Goal: Task Accomplishment & Management: Manage account settings

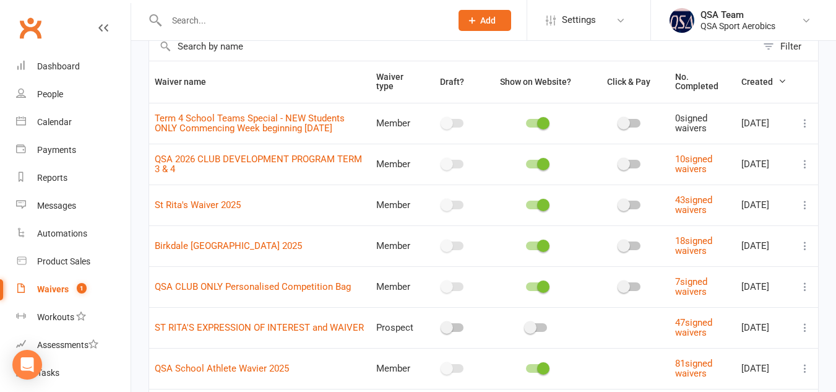
scroll to position [72, 0]
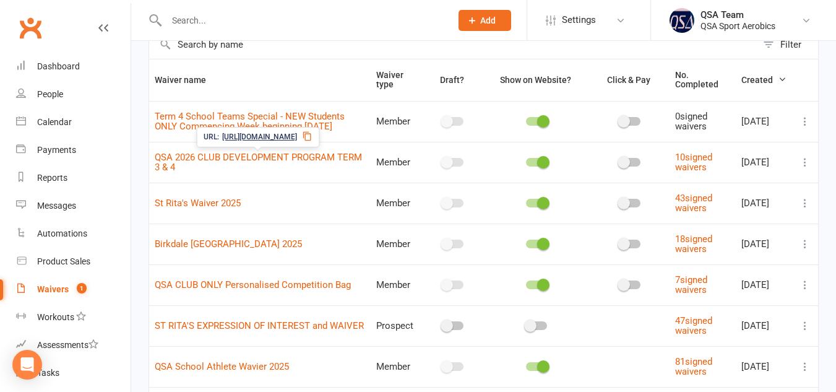
click at [297, 137] on span "[URL][DOMAIN_NAME]" at bounding box center [259, 137] width 75 height 12
click at [308, 152] on link "QSA 2026 CLUB DEVELOPMENT PROGRAM TERM 3 & 4" at bounding box center [258, 163] width 207 height 22
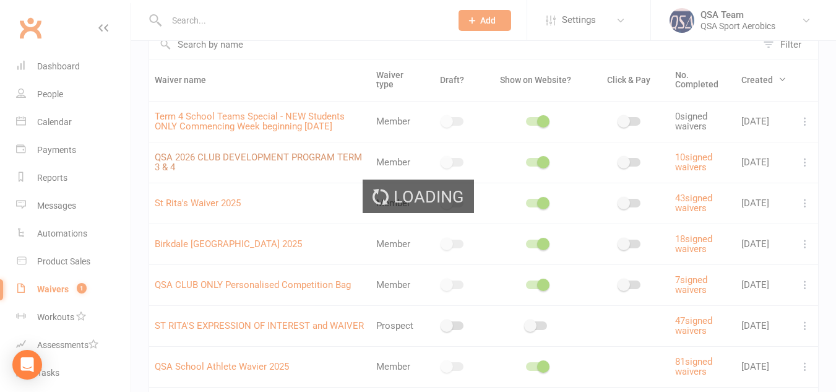
select select "bank_account"
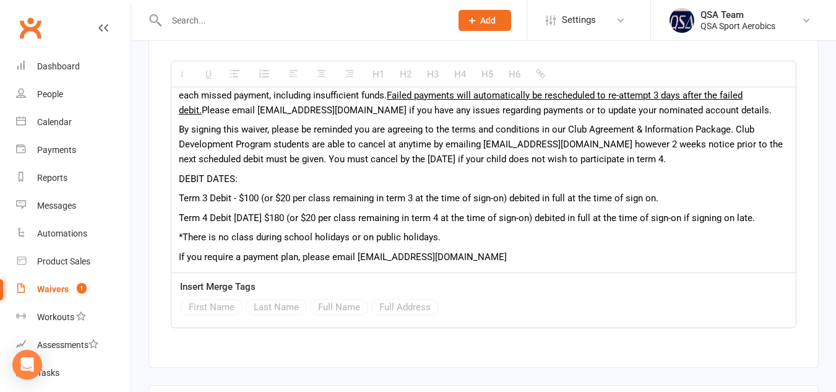
scroll to position [1829, 0]
click at [194, 24] on input "text" at bounding box center [303, 20] width 280 height 17
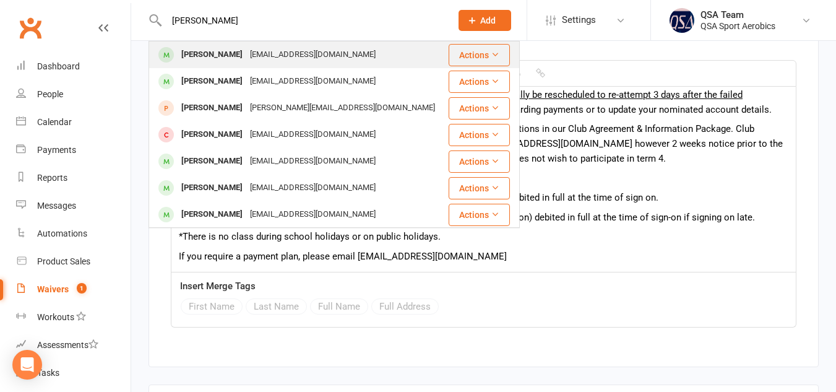
type input "[PERSON_NAME]"
click at [193, 59] on div "[PERSON_NAME]" at bounding box center [212, 55] width 69 height 18
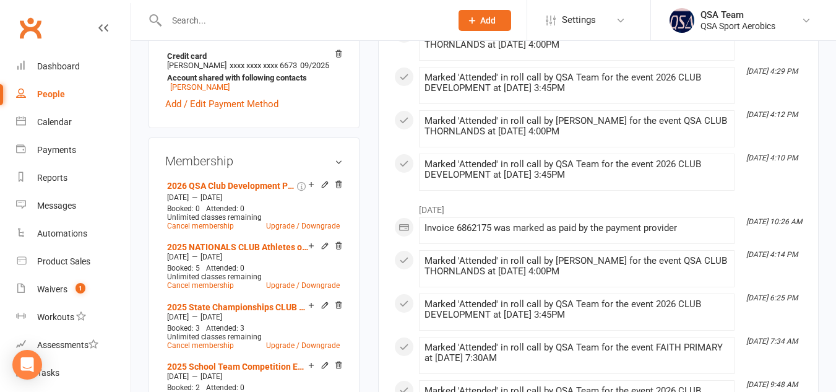
scroll to position [413, 0]
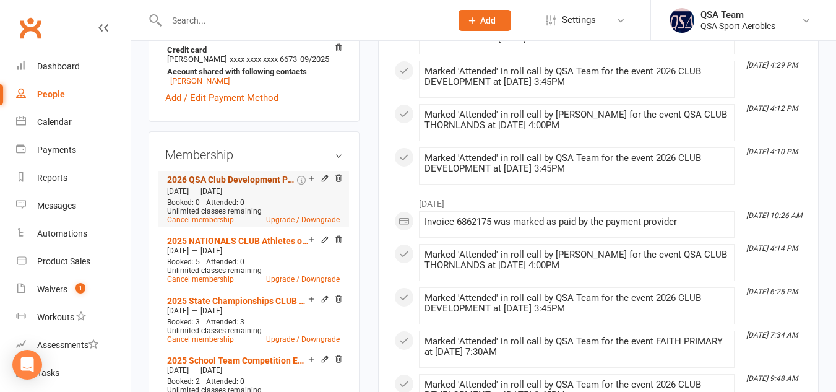
click at [267, 184] on link "2026 QSA Club Development Program $100. Term 4 Development Program $180 debited…" at bounding box center [230, 180] width 127 height 10
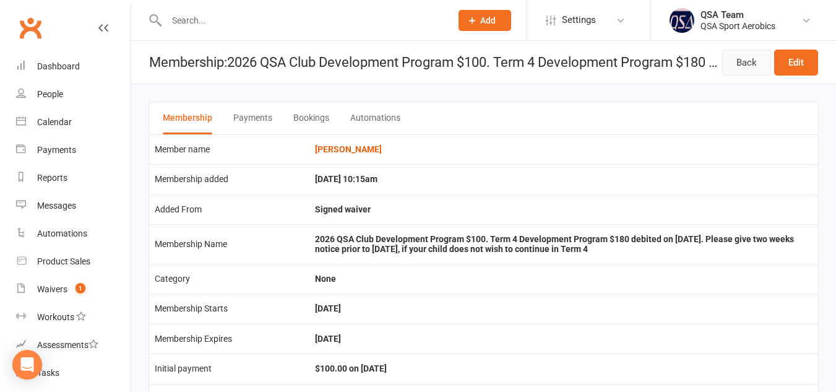
click at [743, 72] on link "Back" at bounding box center [746, 63] width 49 height 26
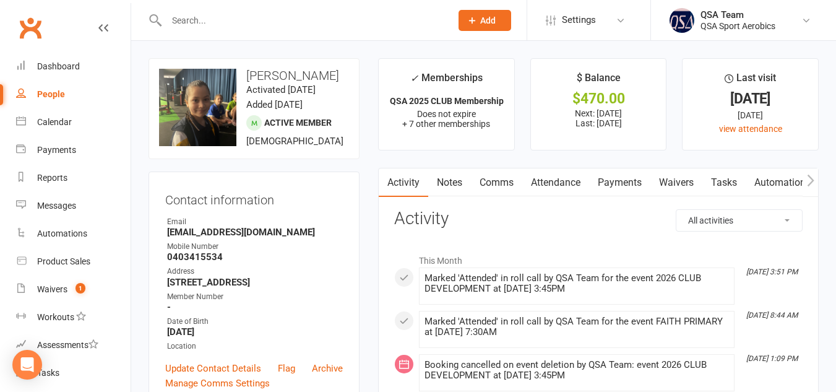
click at [617, 180] on link "Payments" at bounding box center [619, 182] width 61 height 28
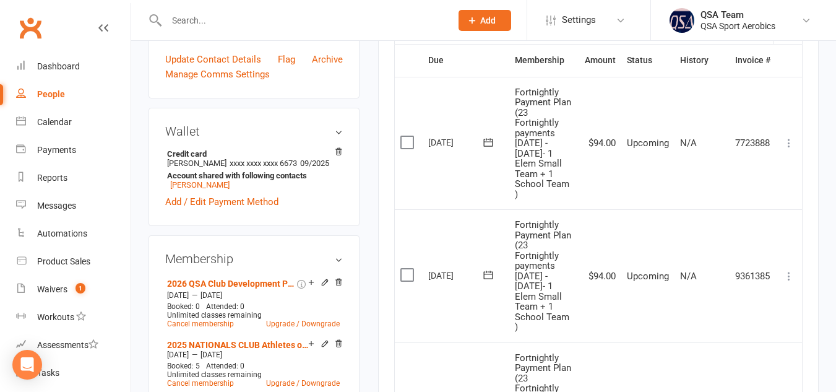
scroll to position [308, 0]
click at [261, 289] on link "2026 QSA Club Development Program $100. Term 4 Development Program $180 debited…" at bounding box center [230, 284] width 127 height 10
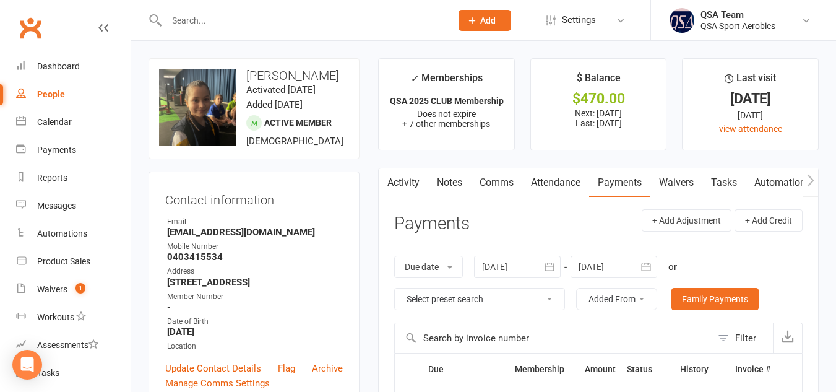
click at [444, 176] on link "Notes" at bounding box center [449, 182] width 43 height 28
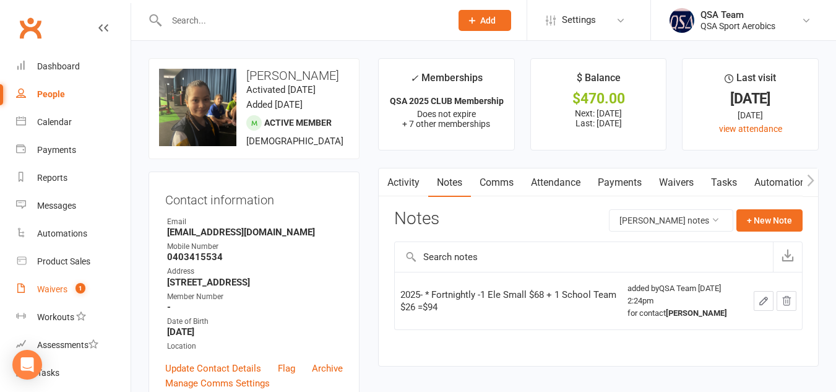
click at [53, 288] on div "Waivers" at bounding box center [52, 289] width 30 height 10
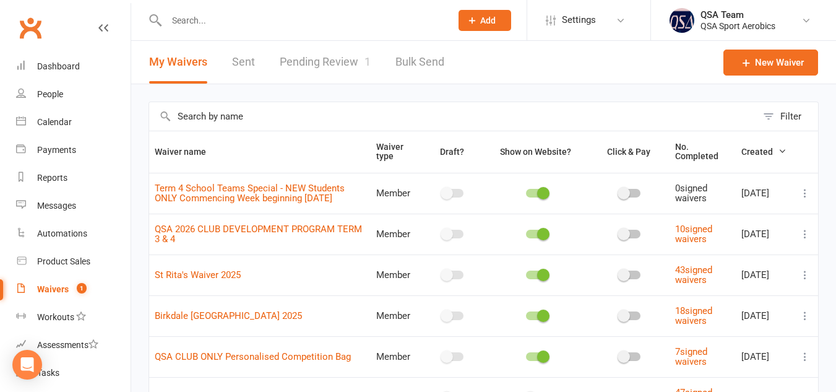
click at [461, 129] on input "text" at bounding box center [453, 116] width 608 height 28
click at [54, 126] on div "Calendar" at bounding box center [54, 122] width 35 height 10
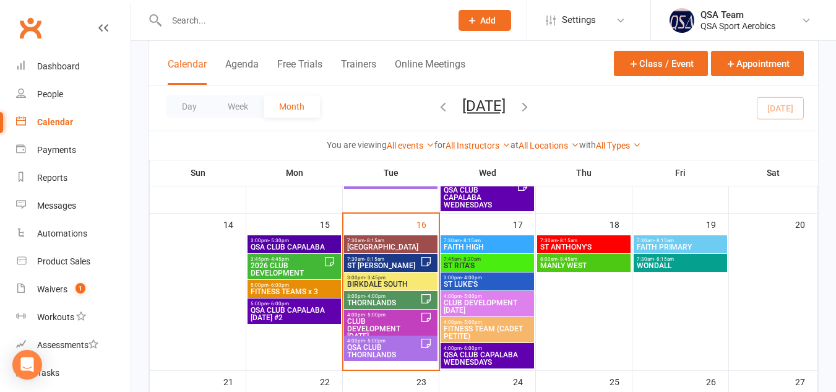
scroll to position [379, 0]
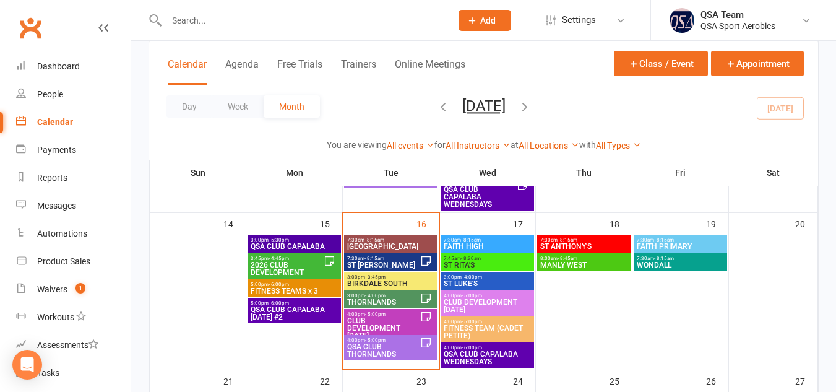
click at [281, 263] on span "2026 CLUB DEVELOPMENT" at bounding box center [287, 268] width 74 height 15
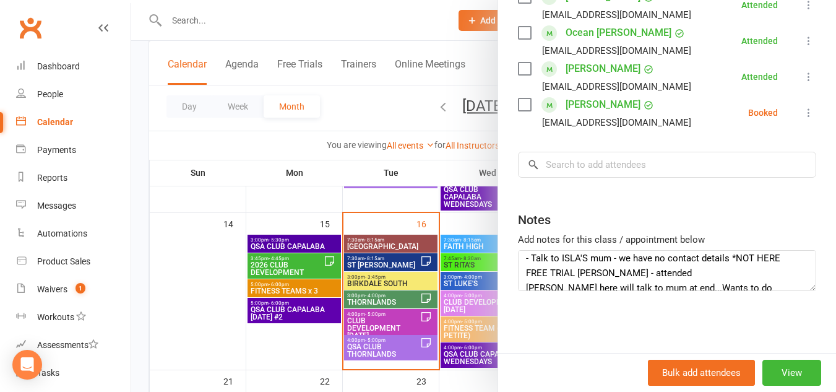
scroll to position [6, 0]
click at [775, 255] on textarea "- Talk to ISLA'S mum - we have no contact details *NOT HERE FREE TRIAL [PERSON_…" at bounding box center [667, 270] width 298 height 41
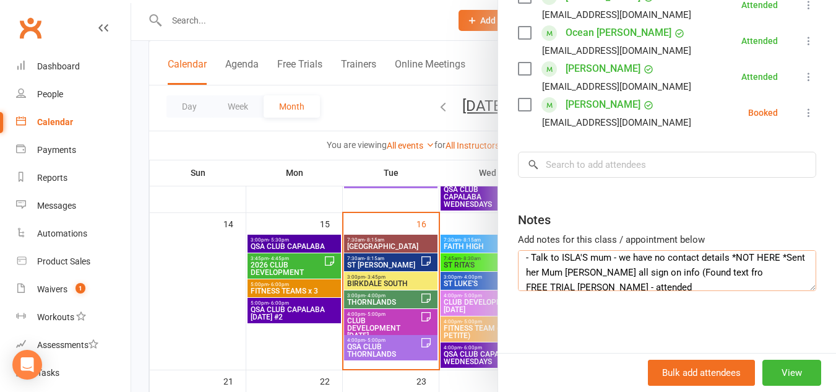
scroll to position [8, 0]
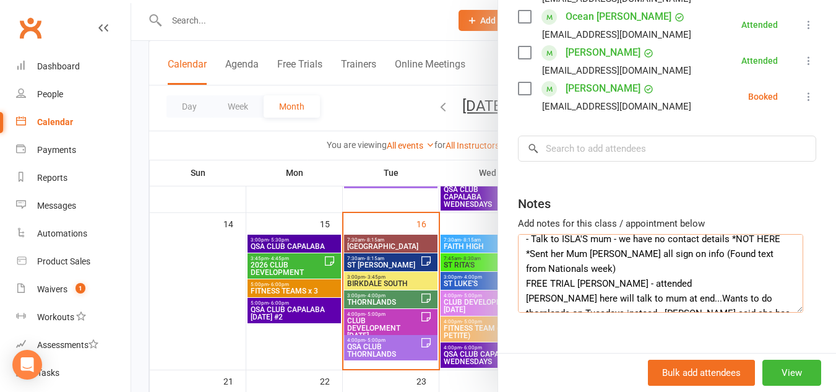
drag, startPoint x: 794, startPoint y: 288, endPoint x: 796, endPoint y: 328, distance: 40.3
click at [796, 313] on textarea "- Talk to ISLA'S mum - we have no contact details *NOT HERE *Sent her Mum [PERS…" at bounding box center [660, 273] width 285 height 79
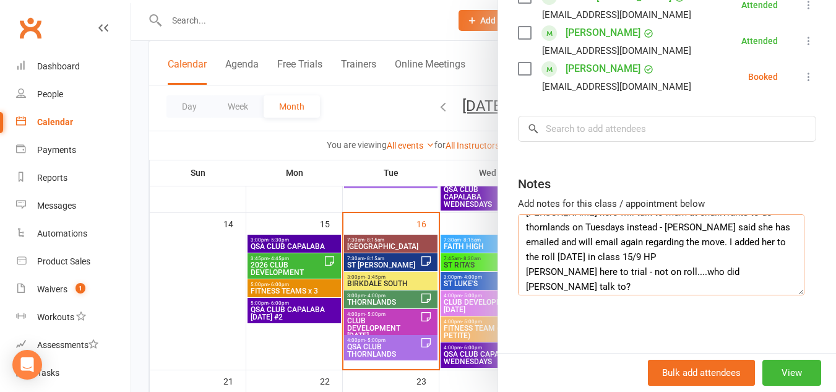
scroll to position [79, 0]
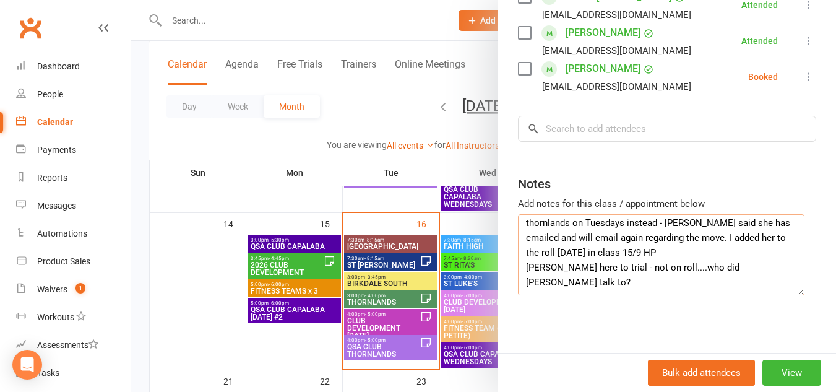
click at [618, 294] on textarea "- Talk to ISLA'S mum - we have no contact details *NOT HERE *Sent her Mum [PERS…" at bounding box center [661, 254] width 287 height 81
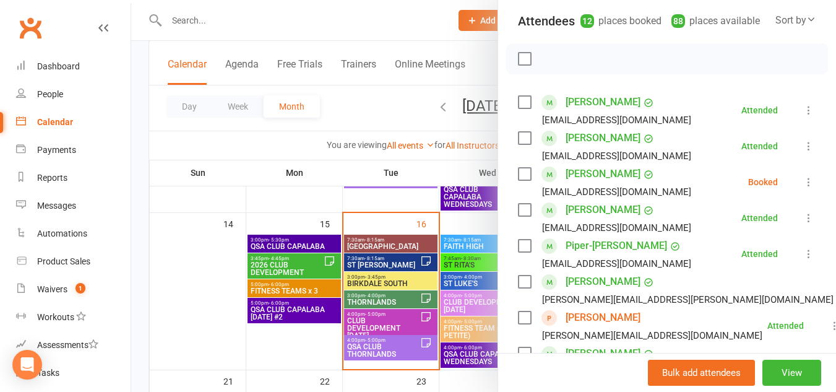
scroll to position [139, 0]
click at [519, 179] on label at bounding box center [524, 173] width 12 height 12
click at [803, 188] on icon at bounding box center [809, 181] width 12 height 12
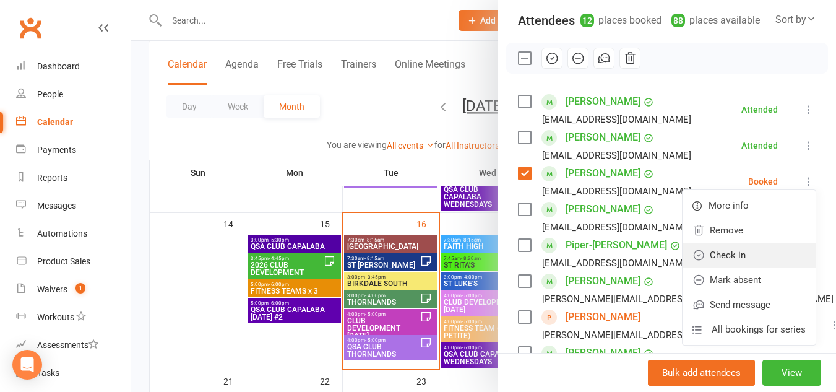
click at [714, 265] on link "Check in" at bounding box center [749, 255] width 133 height 25
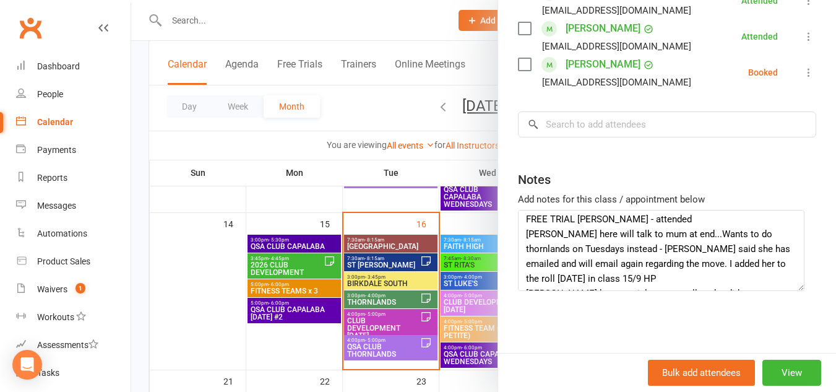
scroll to position [0, 0]
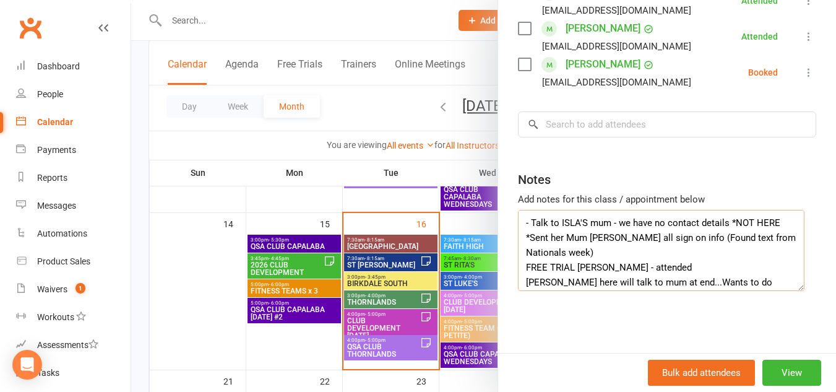
click at [640, 262] on textarea "- Talk to ISLA'S mum - we have no contact details *NOT HERE *Sent her Mum [PERS…" at bounding box center [661, 250] width 287 height 81
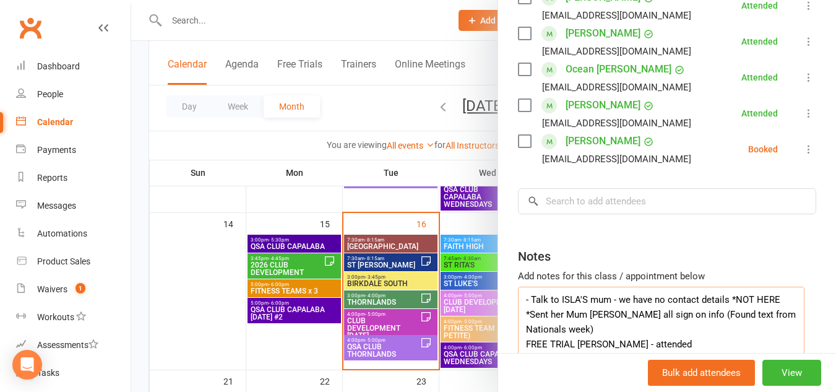
scroll to position [587, 0]
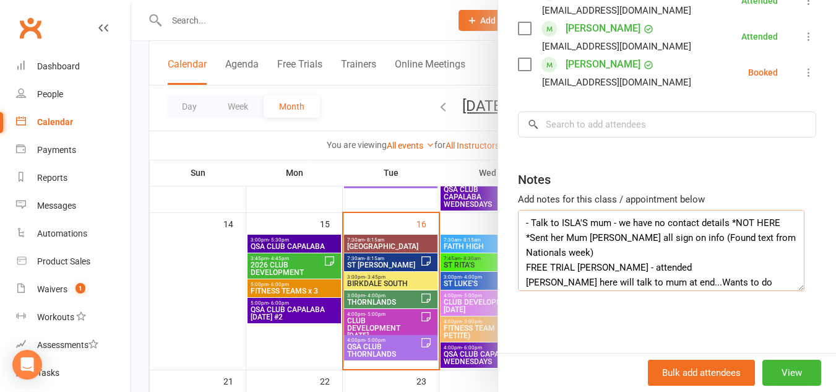
click at [770, 221] on textarea "- Talk to ISLA'S mum - we have no contact details *NOT HERE *Sent her Mum [PERS…" at bounding box center [661, 250] width 287 height 81
click at [636, 241] on textarea "- Talk to ISLA'S mum - we have no contact details *NOT HERE [DATE] - 16/9 sent …" at bounding box center [661, 250] width 287 height 81
click at [705, 252] on textarea "- Talk to ISLA'S mum - we have no contact details *NOT HERE [DATE] - 16/9 sent …" at bounding box center [661, 250] width 287 height 81
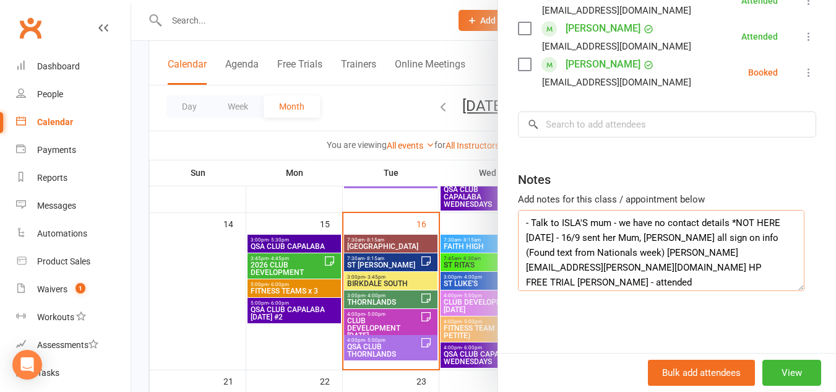
click at [528, 251] on textarea "- Talk to ISLA'S mum - we have no contact details *NOT HERE [DATE] - 16/9 sent …" at bounding box center [661, 250] width 287 height 81
click at [556, 256] on textarea "- Talk to ISLA'S mum - we have no contact details *NOT HERE [DATE] - 16/9 sent …" at bounding box center [661, 250] width 287 height 81
click at [695, 248] on textarea "- Talk to ISLA'S mum - we have no contact details *NOT HERE [DATE] - 16/9 sent …" at bounding box center [661, 250] width 287 height 81
click at [712, 264] on textarea "- Talk to ISLA'S mum - we have no contact details *NOT HERE [DATE] - 16/9 sent …" at bounding box center [661, 250] width 287 height 81
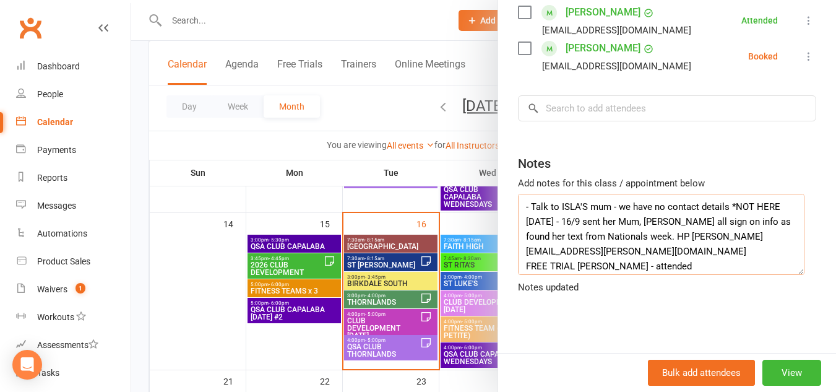
click at [728, 258] on textarea "- Talk to ISLA'S mum - we have no contact details *NOT HERE [DATE] - 16/9 sent …" at bounding box center [661, 234] width 287 height 81
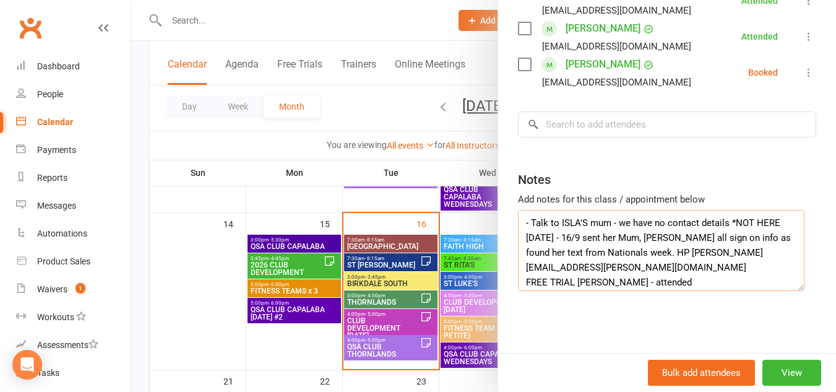
click at [525, 223] on textarea "- Talk to ISLA'S mum - we have no contact details *NOT HERE [DATE] - 16/9 sent …" at bounding box center [661, 250] width 287 height 81
click at [675, 255] on textarea "Talk to ISLA'S mum - we have no contact details *NOT HERE [DATE] - 16/9 sent he…" at bounding box center [661, 250] width 287 height 81
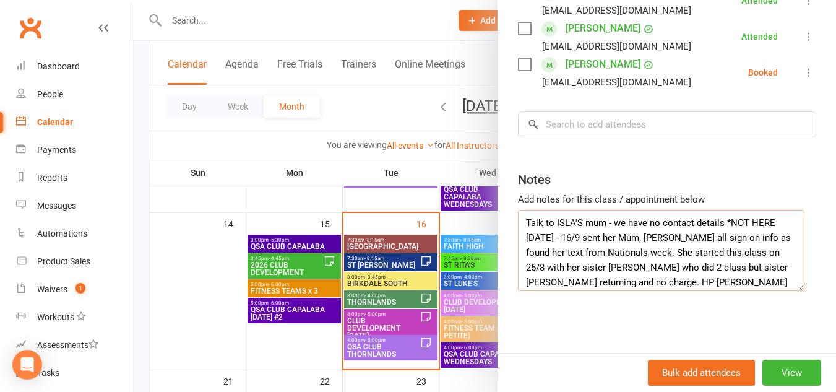
scroll to position [22, 0]
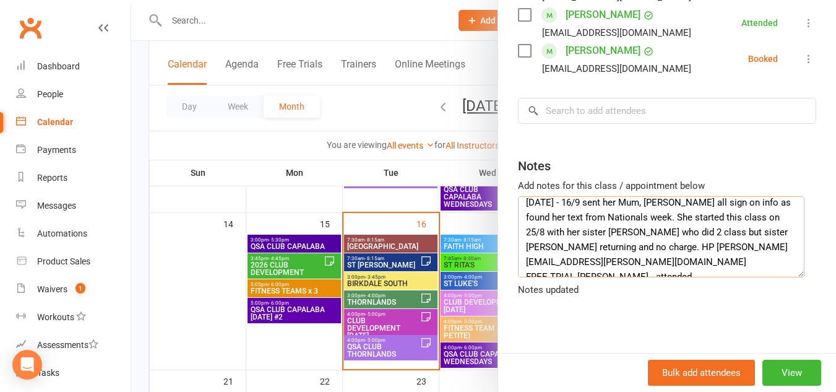
click at [765, 248] on textarea "Talk to ISLA'S mum - we have no contact details *NOT HERE [DATE] - 16/9 sent he…" at bounding box center [661, 236] width 287 height 81
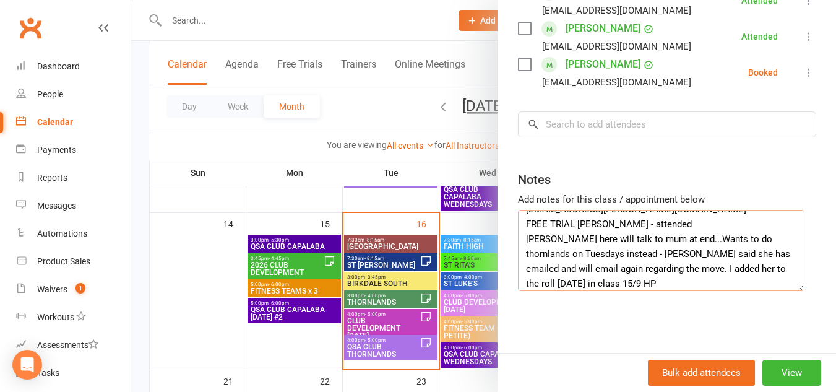
scroll to position [88, 0]
click at [689, 228] on textarea "Talk to ISLA'S mum - we have no contact details *NOT HERE [DATE] - 16/9 sent he…" at bounding box center [661, 250] width 287 height 81
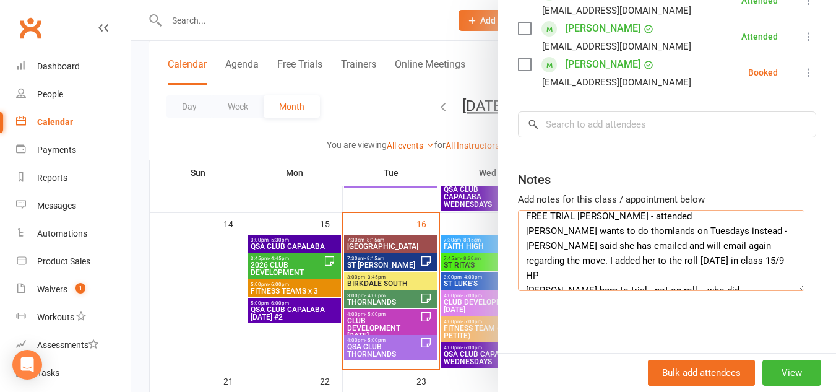
scroll to position [97, 0]
click at [600, 251] on textarea "Talk to ISLA'S mum - we have no contact details *NOT HERE [DATE] - 16/9 sent he…" at bounding box center [661, 250] width 287 height 81
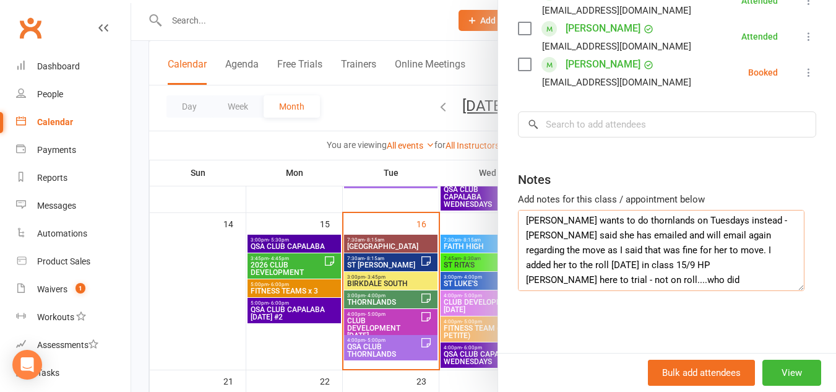
scroll to position [108, 0]
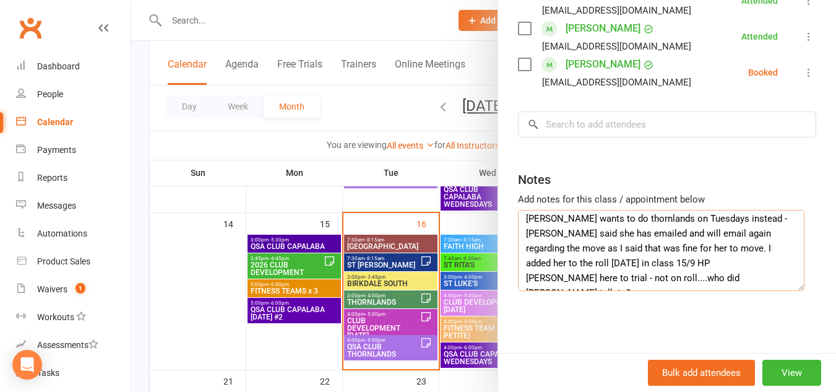
click at [603, 280] on textarea "Talk to ISLA'S mum - we have no contact details *NOT HERE [DATE] - 16/9 sent he…" at bounding box center [661, 250] width 287 height 81
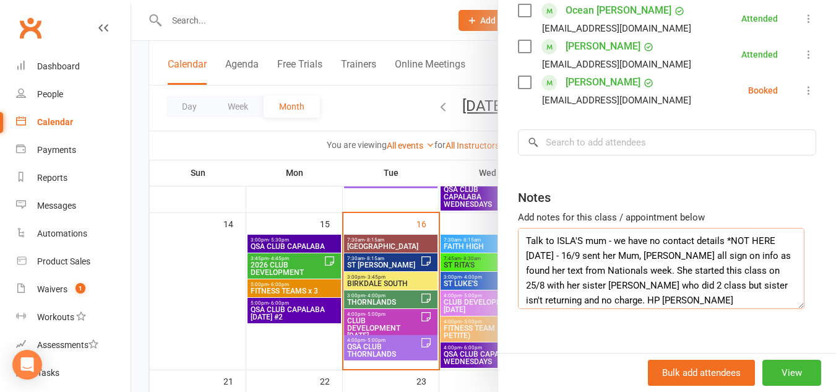
scroll to position [545, 0]
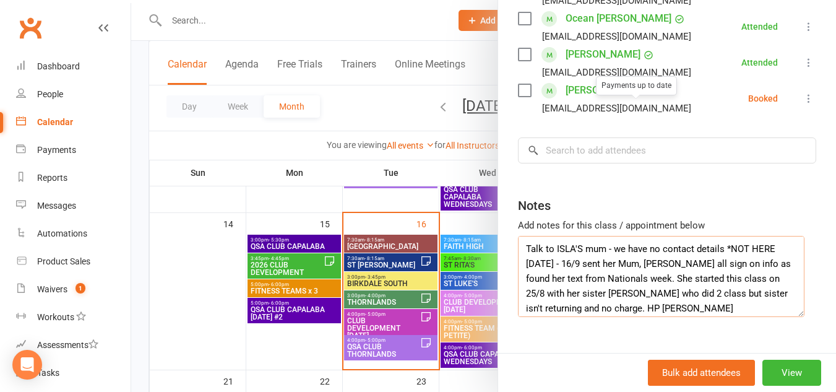
type textarea "Talk to ISLA'S mum - we have no contact details *NOT HERE [DATE] - 16/9 sent he…"
click at [616, 100] on link "[PERSON_NAME]" at bounding box center [603, 90] width 75 height 20
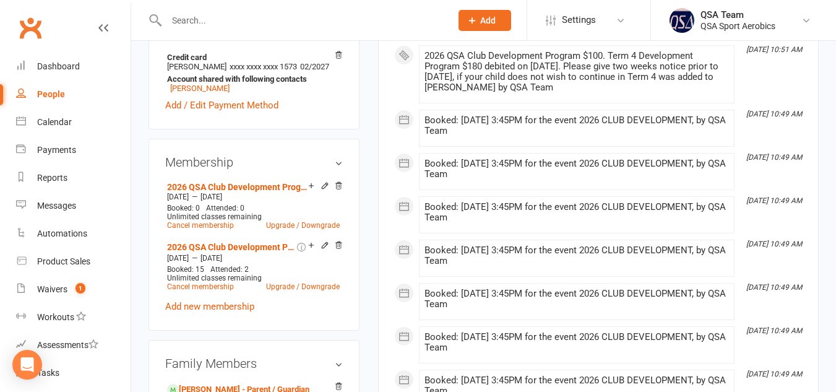
scroll to position [405, 0]
click at [204, 252] on link "2026 QSA Club Development Program $100. Term 4 Development Program $180 debited…" at bounding box center [230, 248] width 127 height 10
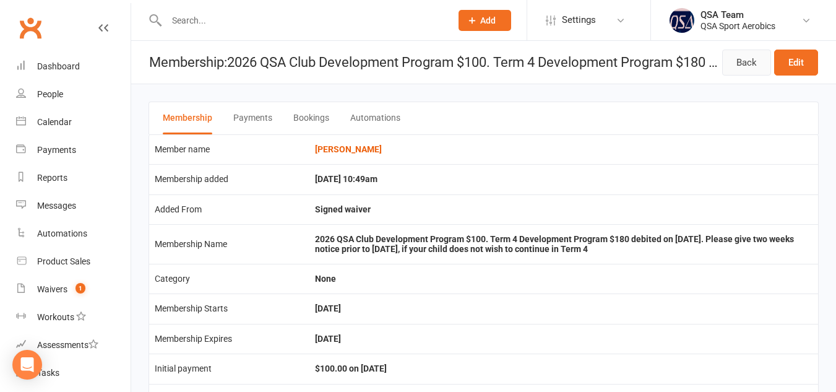
click at [736, 62] on link "Back" at bounding box center [746, 63] width 49 height 26
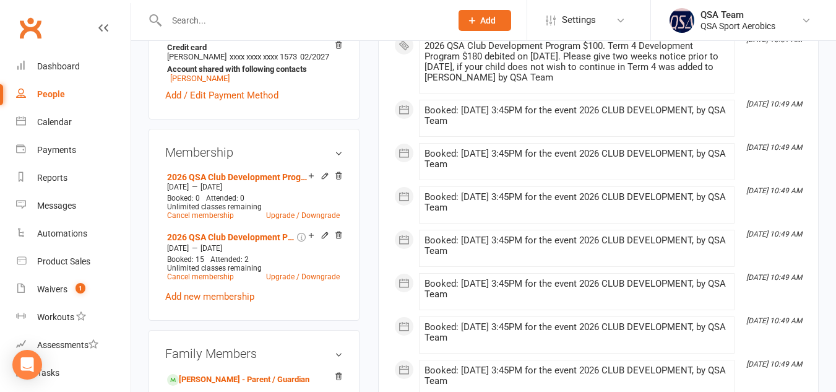
scroll to position [415, 0]
click at [234, 183] on link "2026 QSA Club Development Program $100. Term 4 Development Program $180 debited…" at bounding box center [237, 178] width 141 height 10
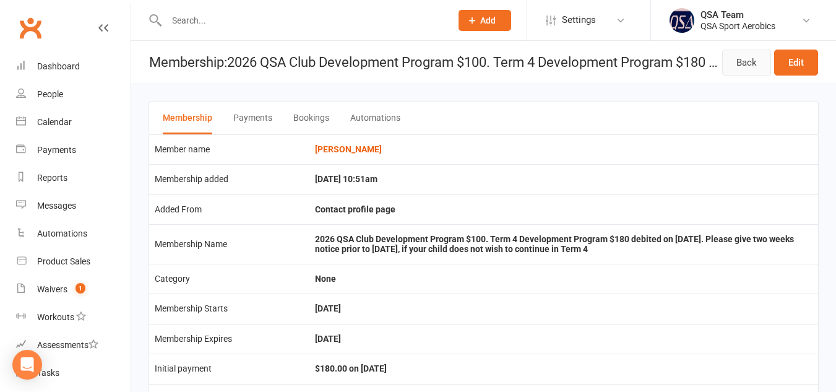
click at [756, 69] on link "Back" at bounding box center [746, 63] width 49 height 26
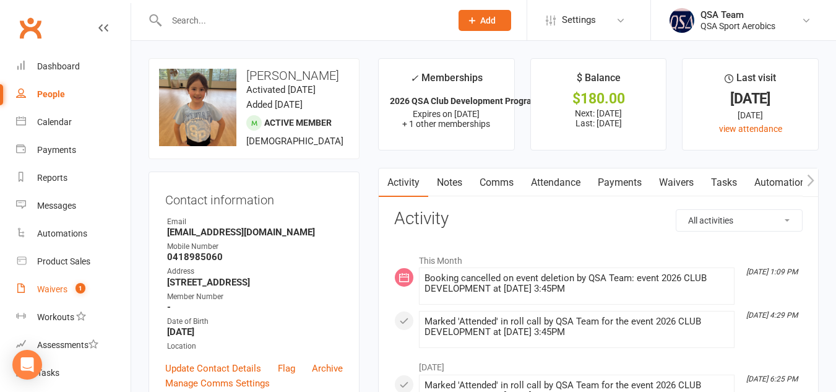
click at [58, 288] on div "Waivers" at bounding box center [52, 289] width 30 height 10
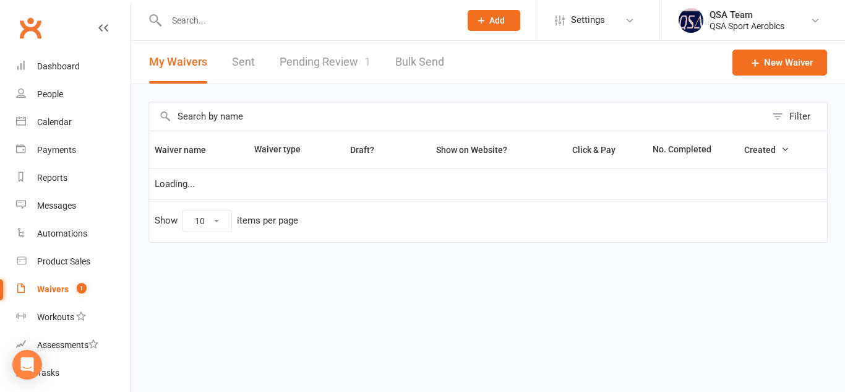
click at [334, 66] on link "Pending Review 1" at bounding box center [325, 62] width 91 height 43
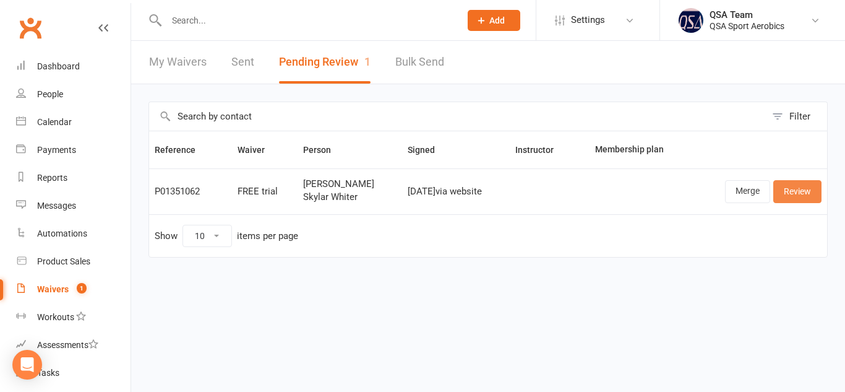
click at [790, 193] on link "Review" at bounding box center [798, 191] width 48 height 22
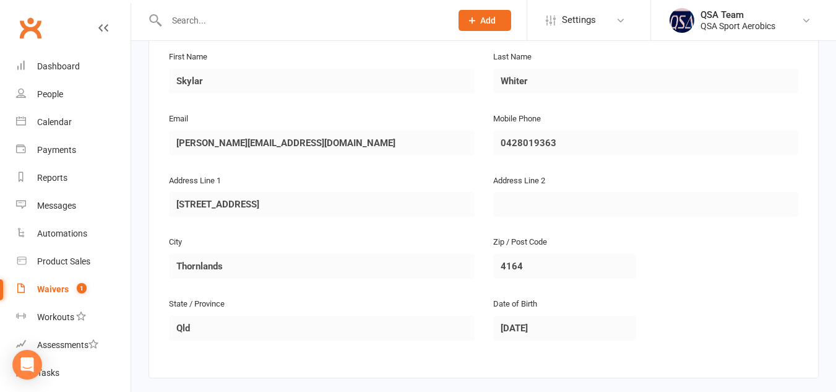
scroll to position [657, 0]
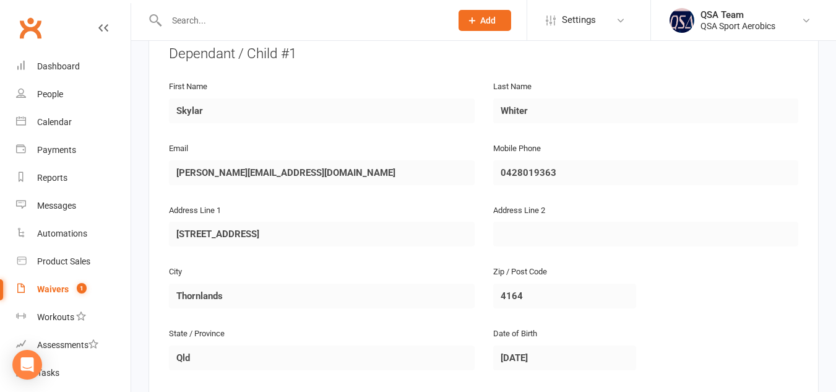
click at [50, 287] on div "Waivers" at bounding box center [53, 289] width 32 height 10
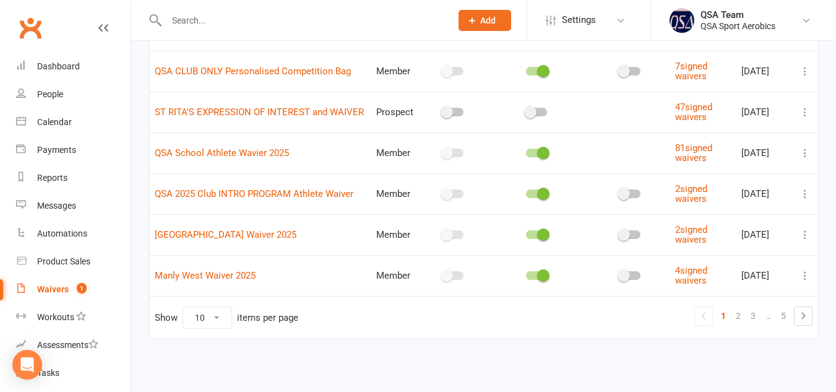
scroll to position [285, 0]
click at [738, 315] on link "2" at bounding box center [738, 316] width 15 height 17
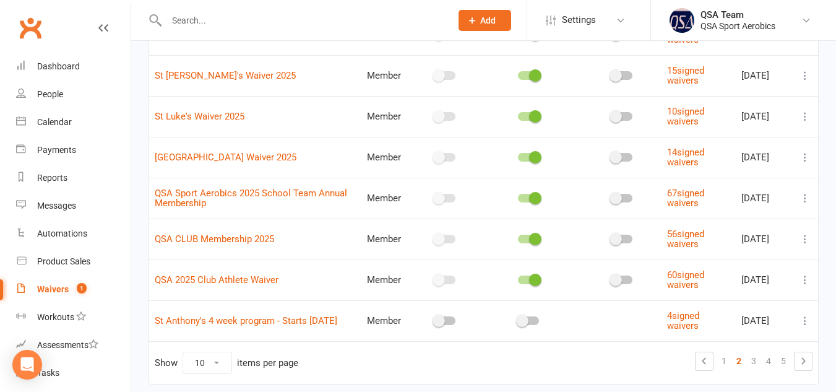
scroll to position [285, 0]
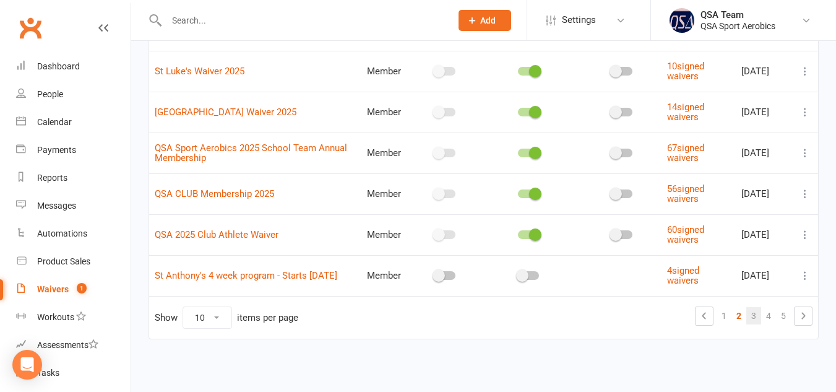
click at [756, 315] on link "3" at bounding box center [753, 315] width 15 height 17
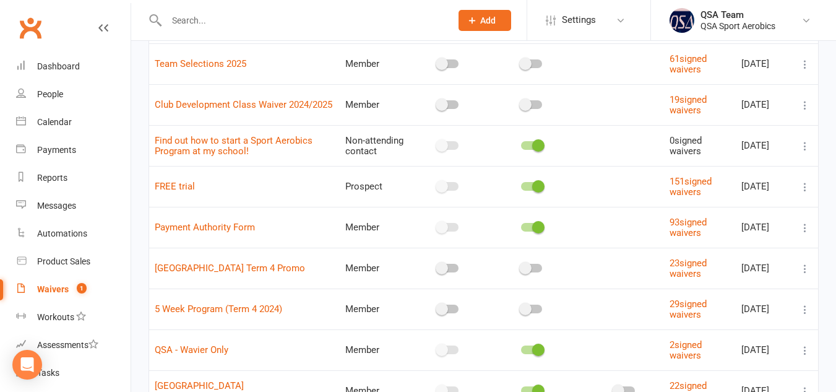
scroll to position [121, 0]
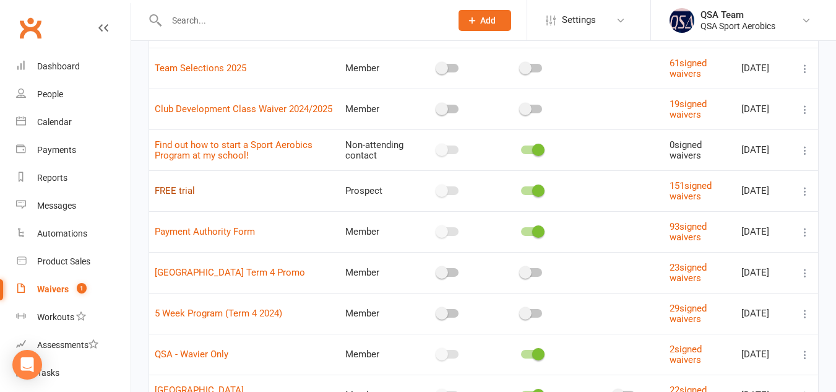
click at [183, 191] on link "FREE trial" at bounding box center [175, 190] width 40 height 11
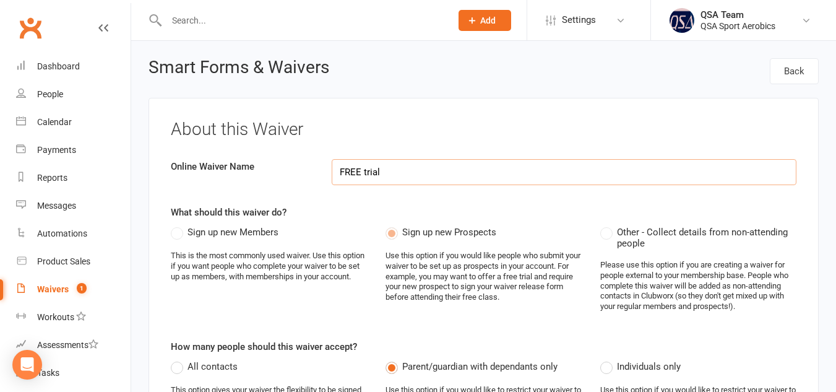
select select "applies_to_primary_signee"
select select "checkbox"
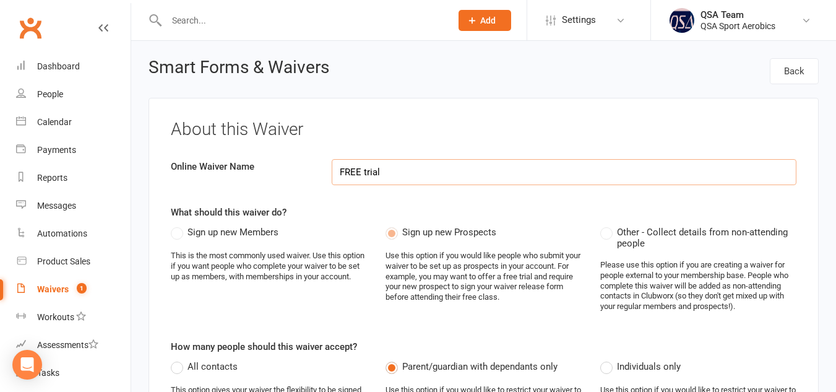
select select "checkbox"
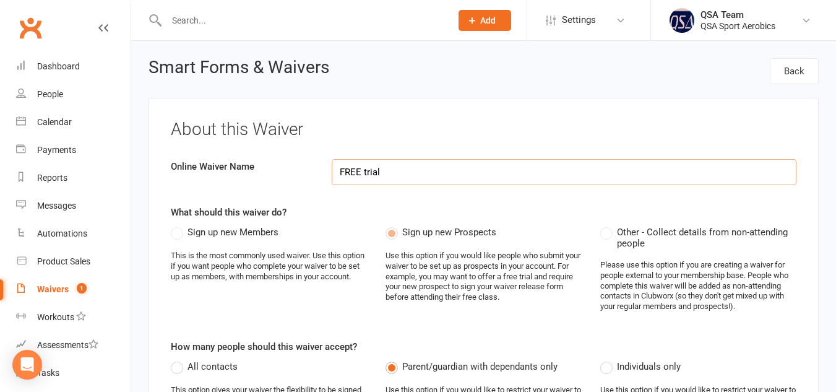
select select "checkbox"
select select "applies_to_primary_signee"
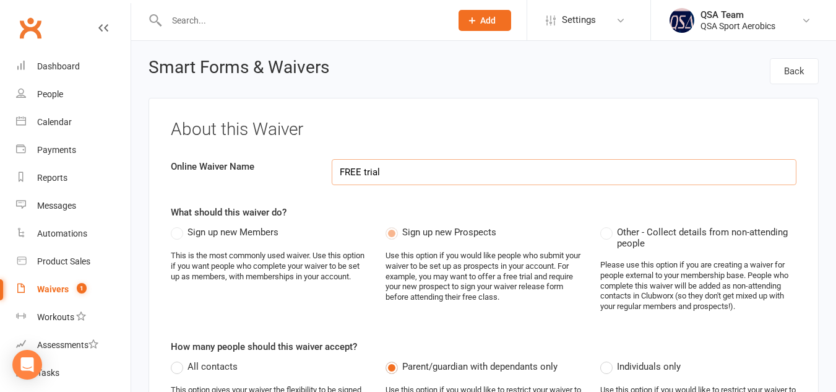
select select "do_not_copy_answers"
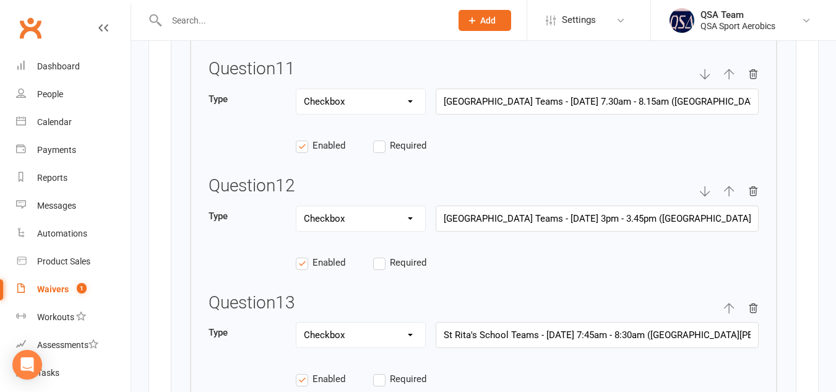
scroll to position [3242, 0]
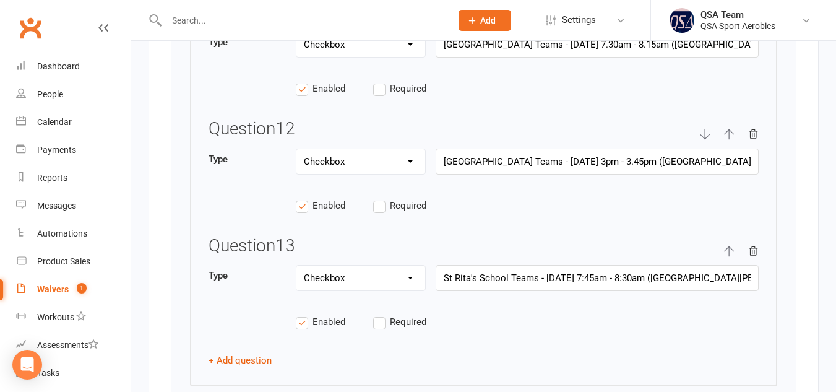
click at [754, 139] on icon "button" at bounding box center [753, 134] width 8 height 9
type input "Select your child's school Team training session or QSA Club Program they wish …"
type input "St Rita's School Teams - [DATE] 7:45am - 8:30am ([GEOGRAPHIC_DATA][PERSON_NAME]…"
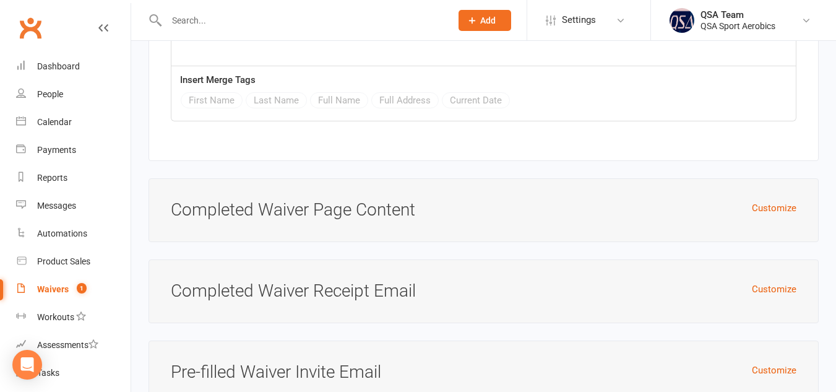
scroll to position [5573, 0]
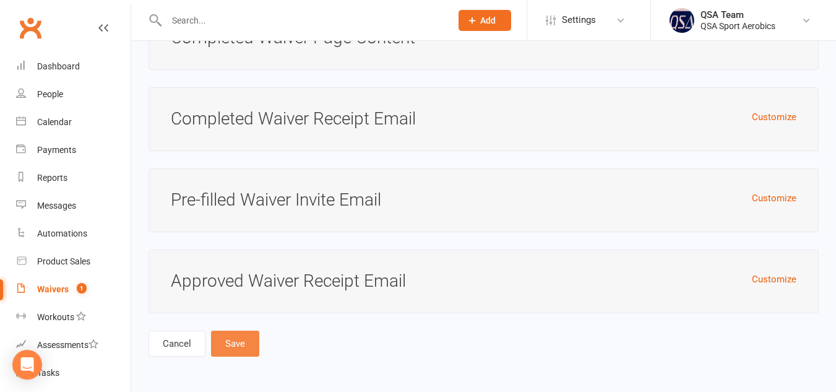
click at [244, 347] on button "Save" at bounding box center [235, 343] width 48 height 26
type input "Select your child's school Team training session or QSA Club Program they wish …"
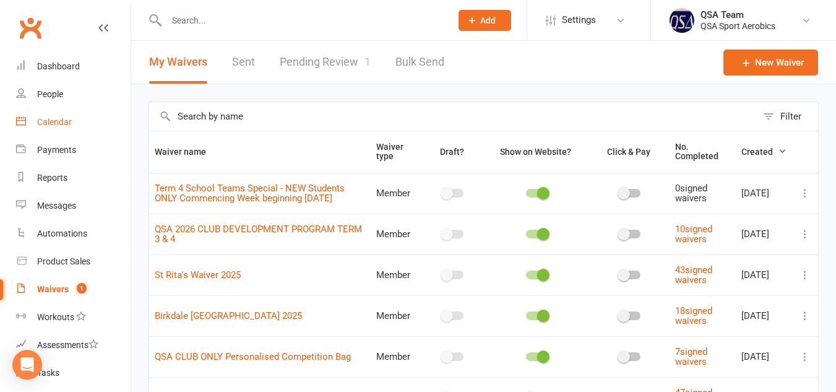
click at [53, 121] on div "Calendar" at bounding box center [54, 122] width 35 height 10
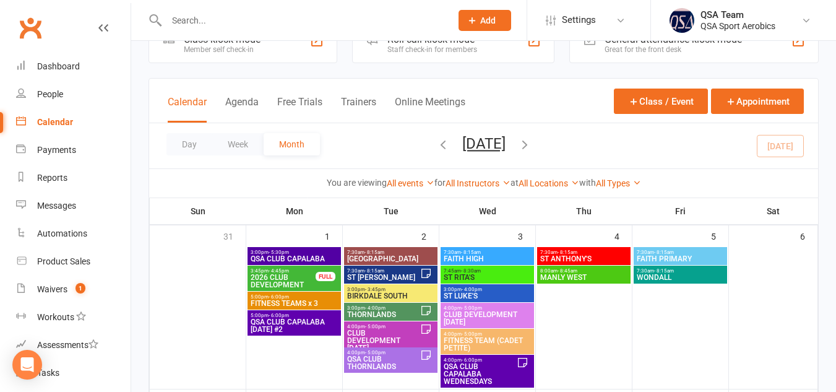
scroll to position [37, 0]
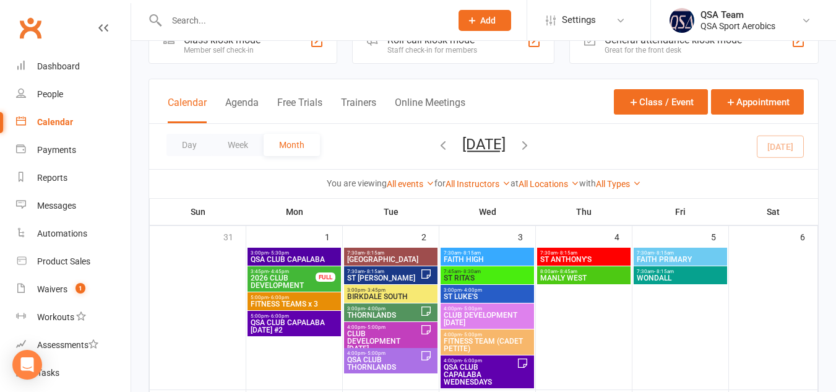
click at [436, 147] on icon "button" at bounding box center [443, 145] width 14 height 14
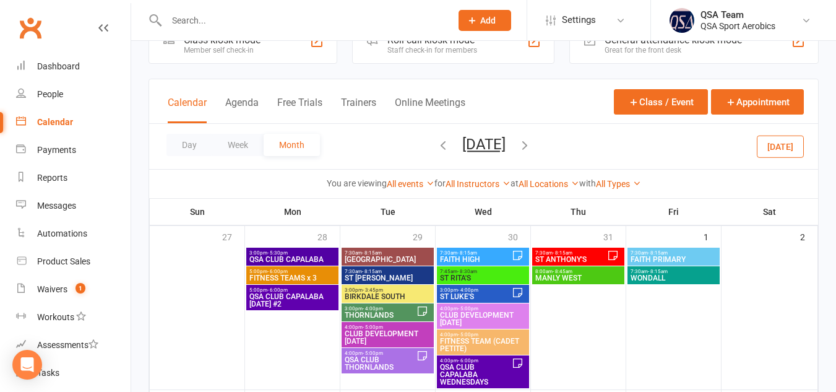
click at [436, 150] on icon "button" at bounding box center [443, 145] width 14 height 14
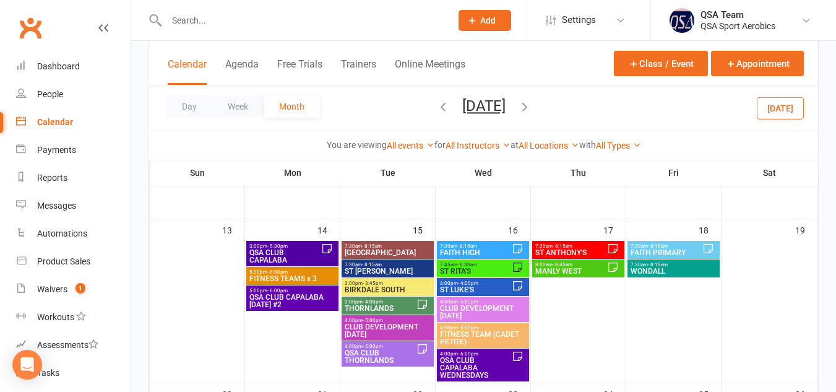
scroll to position [204, 0]
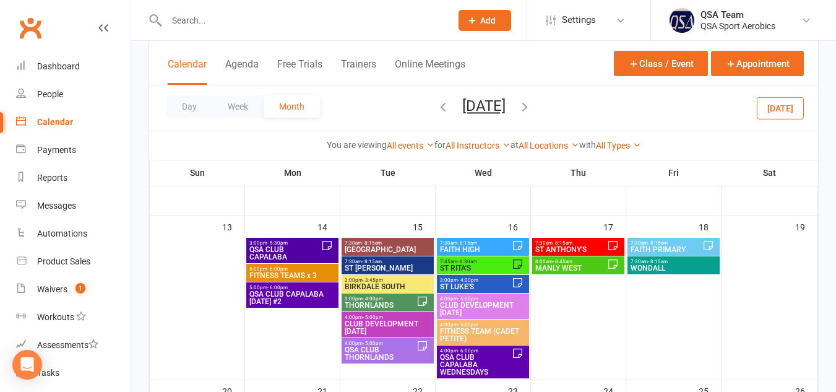
click at [668, 248] on span "FAITH PRIMARY" at bounding box center [666, 249] width 72 height 7
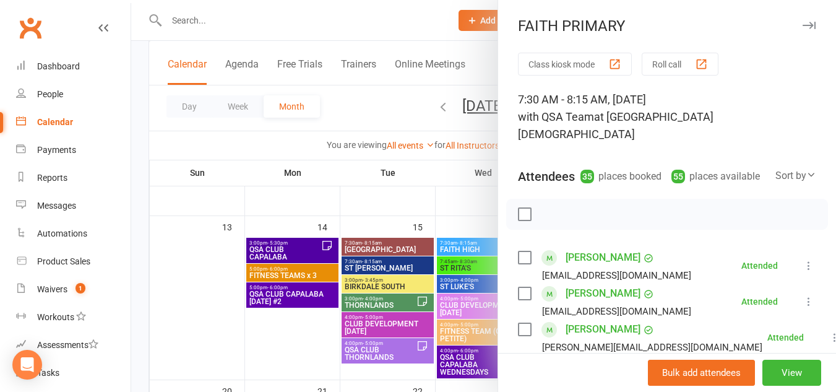
scroll to position [1, 0]
click at [801, 29] on button "button" at bounding box center [808, 24] width 15 height 15
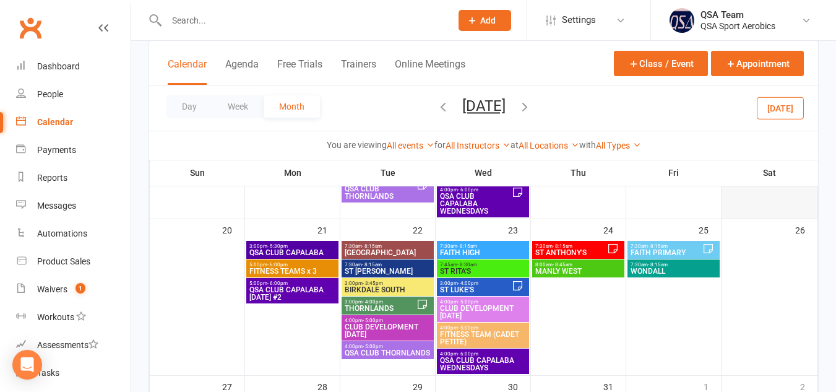
scroll to position [364, 0]
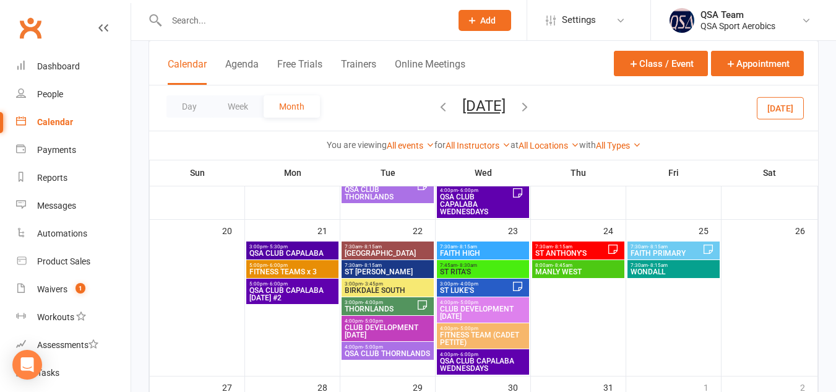
click at [677, 249] on span "FAITH PRIMARY" at bounding box center [666, 252] width 72 height 7
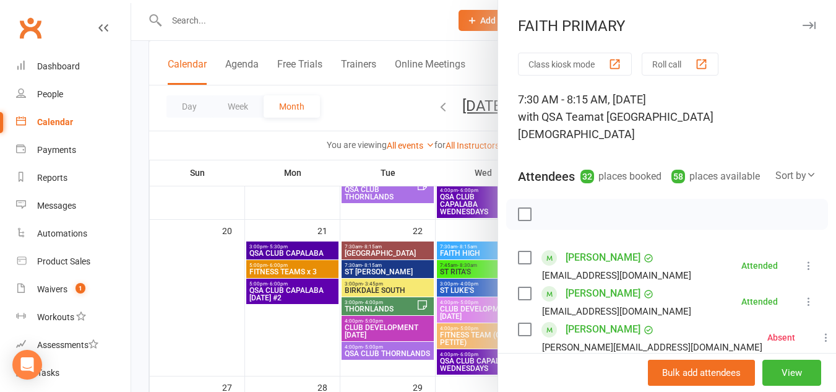
scroll to position [0, 0]
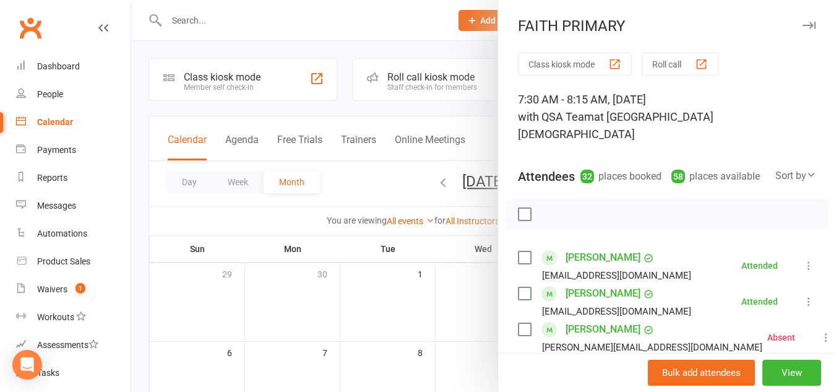
click at [803, 27] on icon "button" at bounding box center [809, 25] width 13 height 7
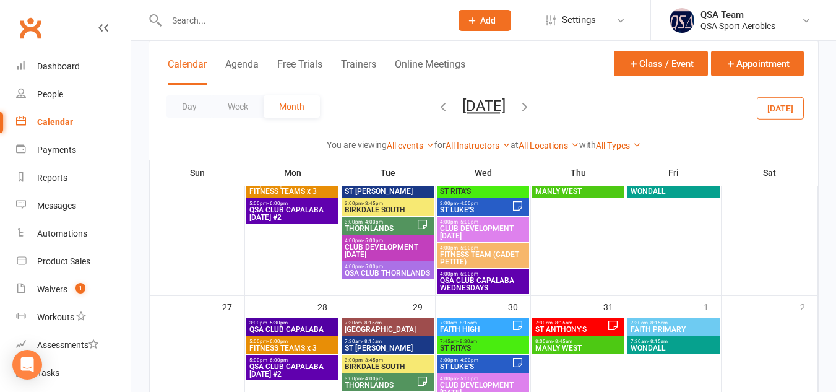
scroll to position [505, 0]
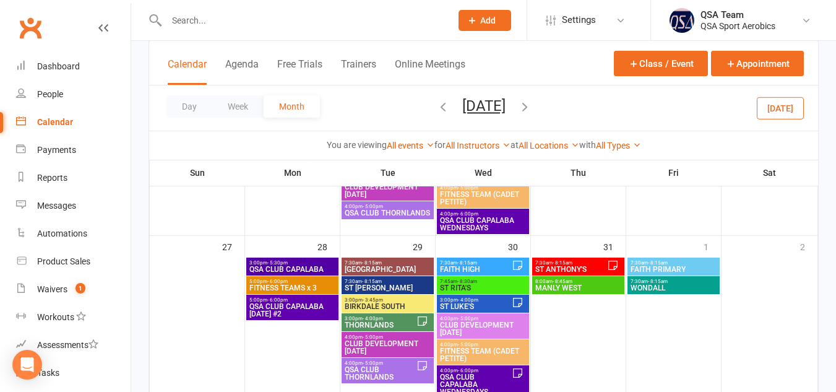
click at [675, 262] on span "7:30am - 8:15am" at bounding box center [673, 263] width 87 height 6
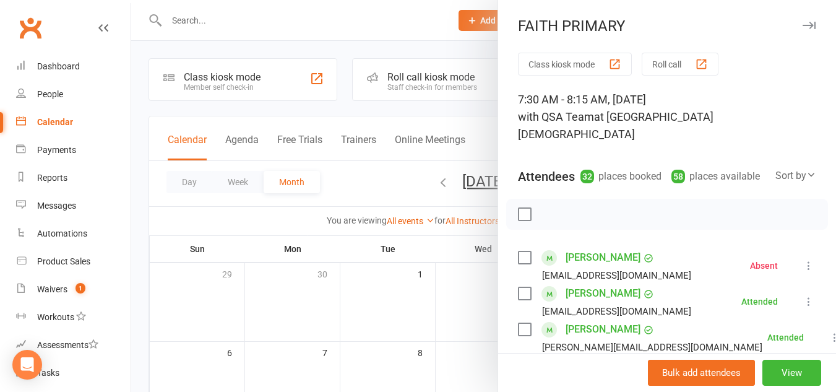
scroll to position [1, 0]
click at [803, 24] on icon "button" at bounding box center [809, 25] width 13 height 7
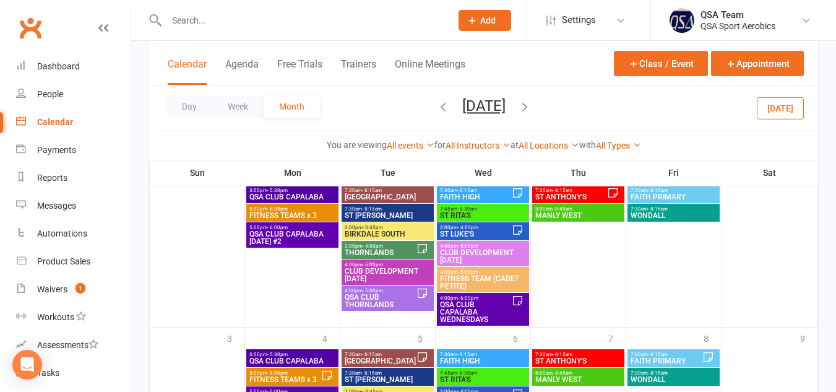
scroll to position [649, 0]
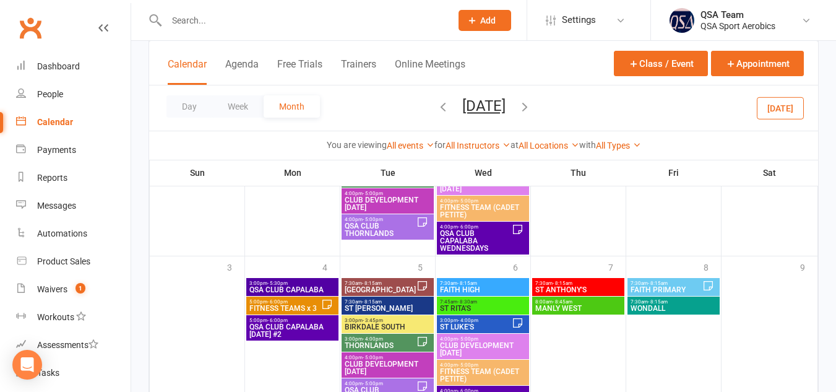
click at [657, 283] on span "- 8:15am" at bounding box center [658, 283] width 20 height 6
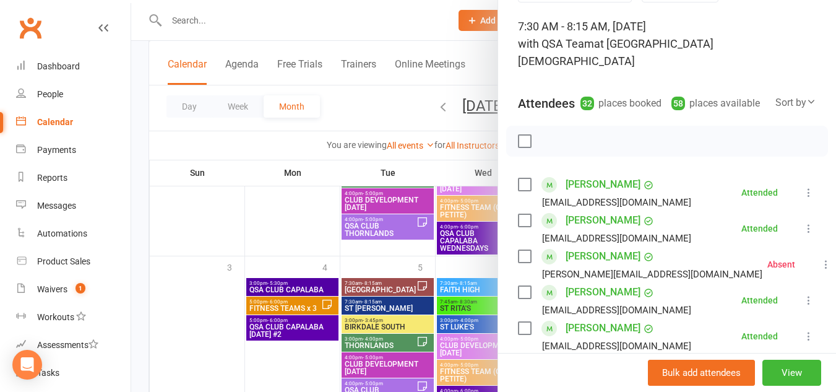
scroll to position [0, 0]
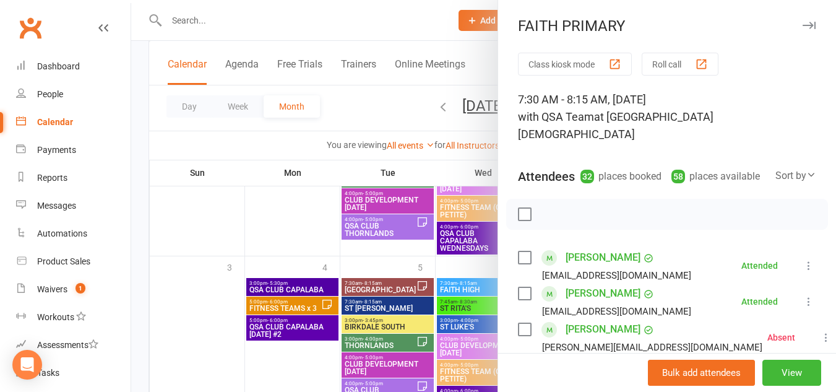
click at [801, 30] on button "button" at bounding box center [808, 25] width 15 height 15
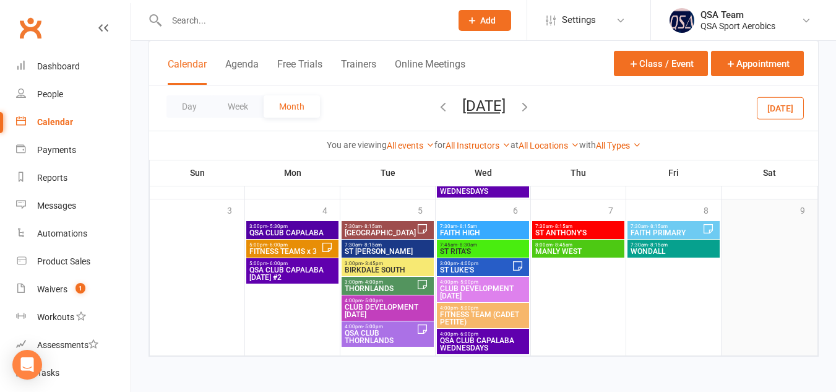
scroll to position [705, 0]
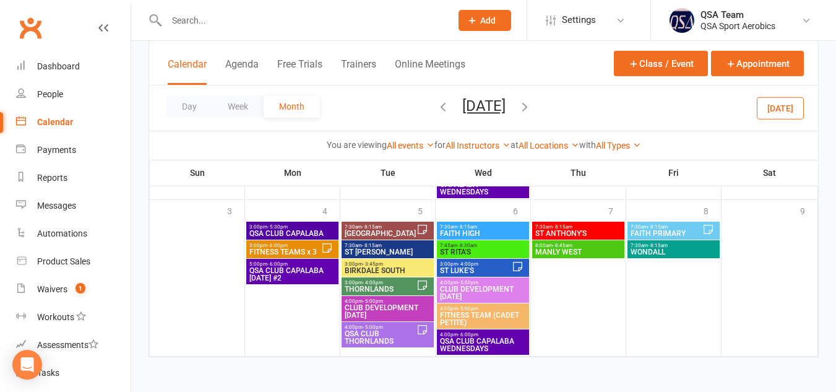
click at [532, 106] on icon "button" at bounding box center [525, 107] width 14 height 14
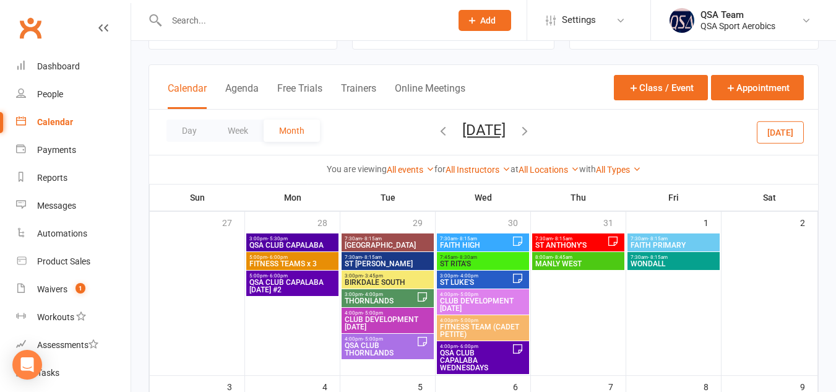
scroll to position [48, 0]
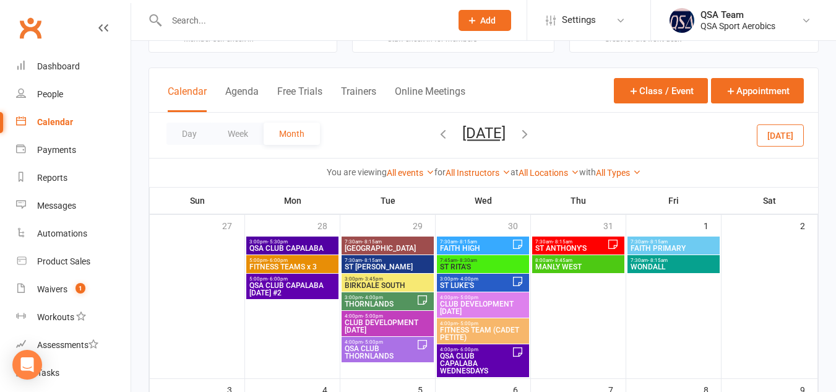
click at [673, 242] on span "7:30am - 8:15am" at bounding box center [673, 242] width 87 height 6
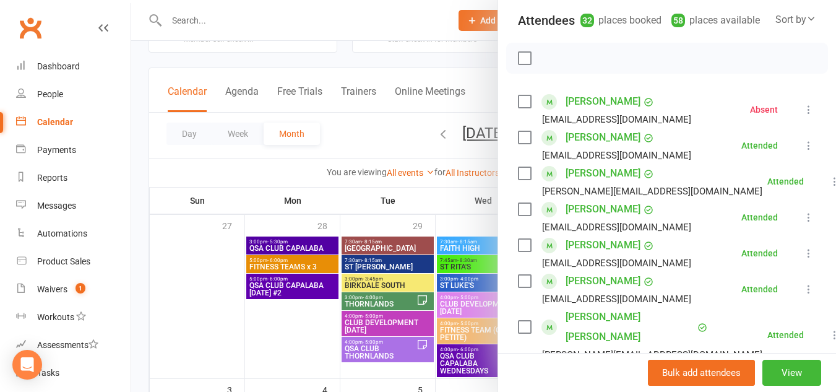
scroll to position [0, 0]
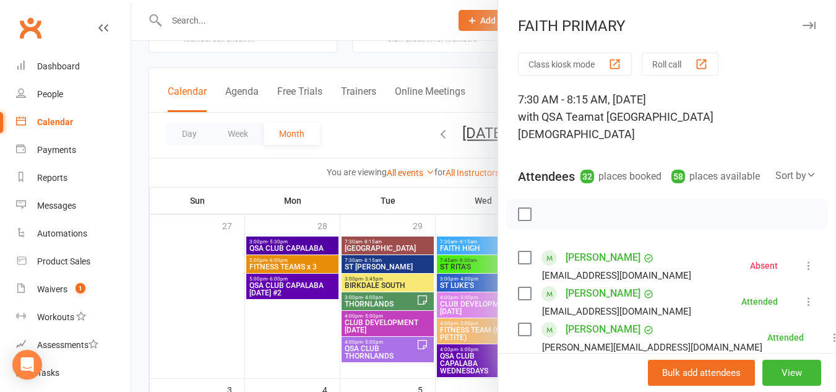
click at [782, 20] on div "FAITH PRIMARY" at bounding box center [667, 25] width 338 height 17
click at [803, 25] on icon "button" at bounding box center [809, 25] width 13 height 7
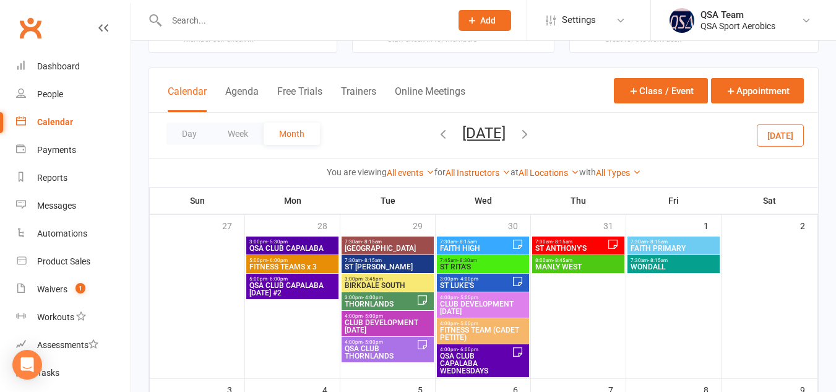
click at [436, 135] on icon "button" at bounding box center [443, 134] width 14 height 14
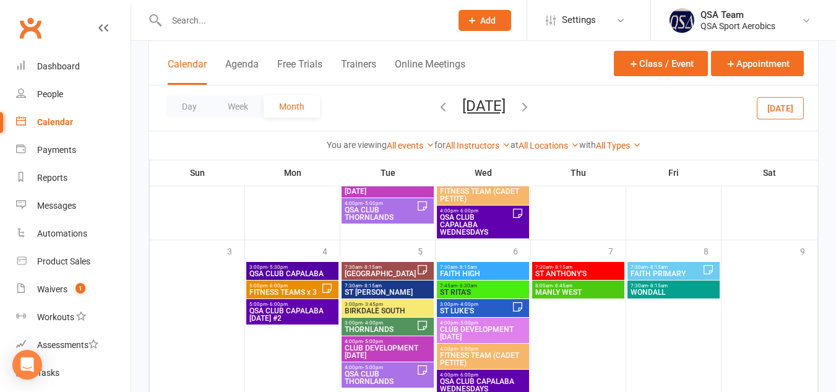
scroll to position [664, 0]
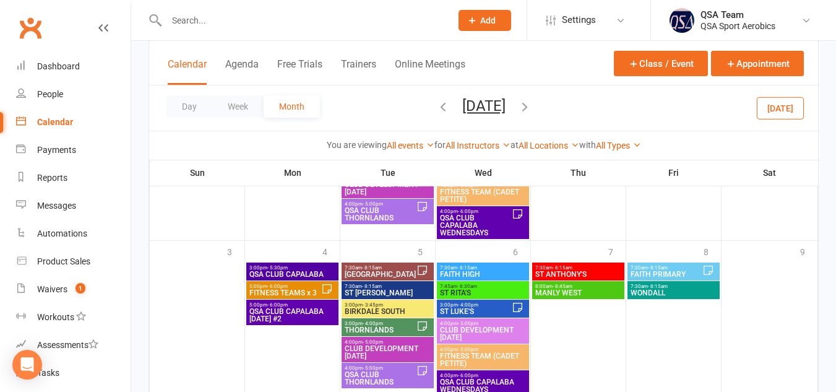
click at [670, 270] on span "FAITH PRIMARY" at bounding box center [666, 273] width 72 height 7
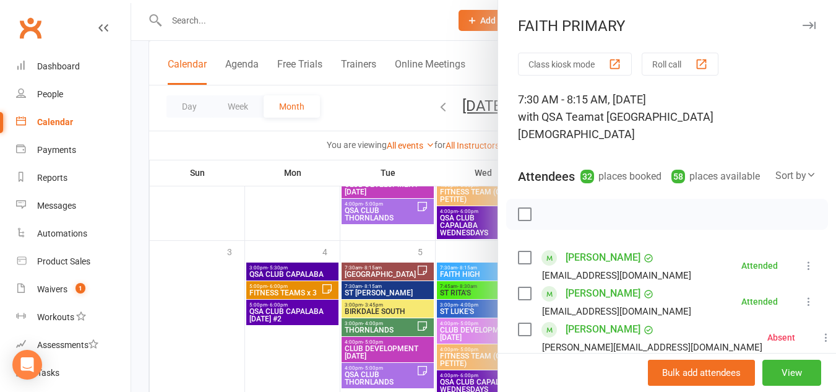
scroll to position [1, 0]
click at [803, 24] on icon "button" at bounding box center [809, 24] width 13 height 7
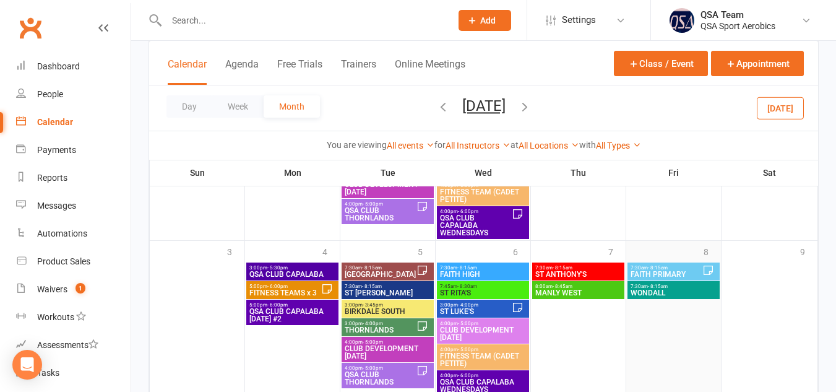
scroll to position [0, 0]
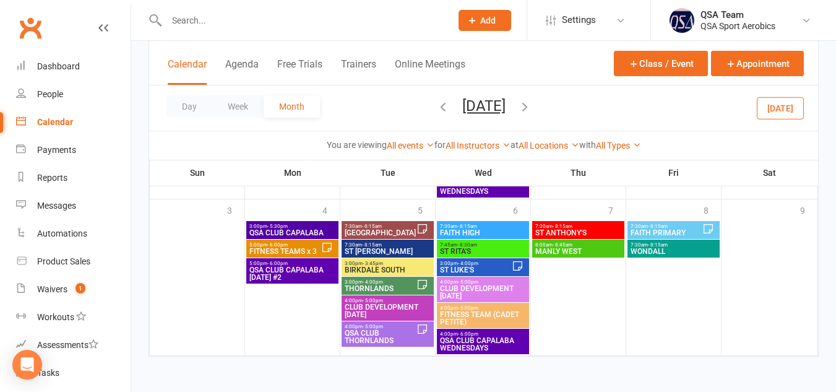
click at [532, 106] on icon "button" at bounding box center [525, 107] width 14 height 14
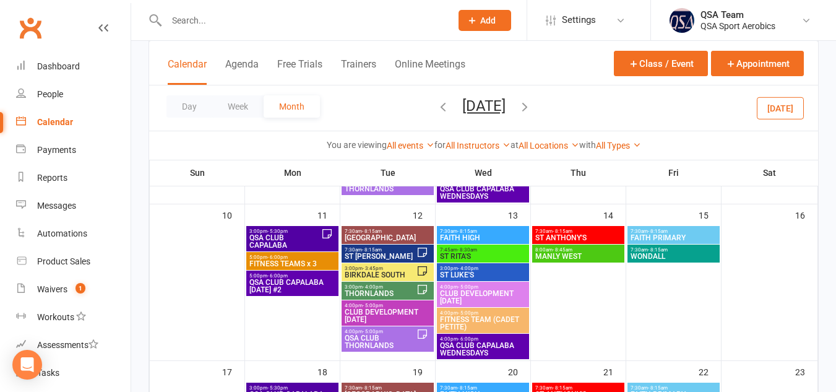
scroll to position [465, 0]
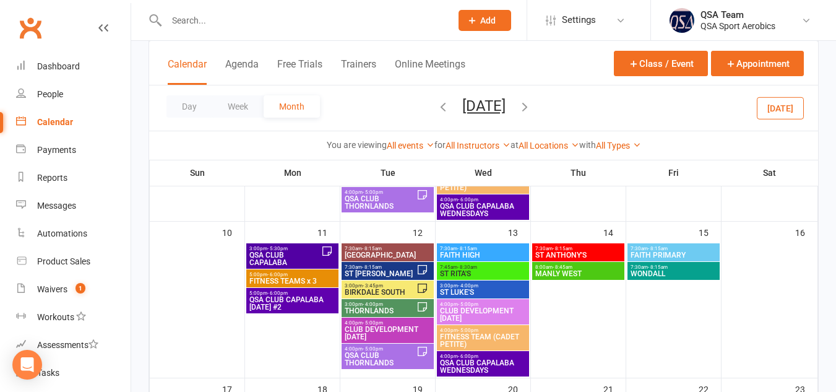
click at [682, 252] on span "FAITH PRIMARY" at bounding box center [673, 254] width 87 height 7
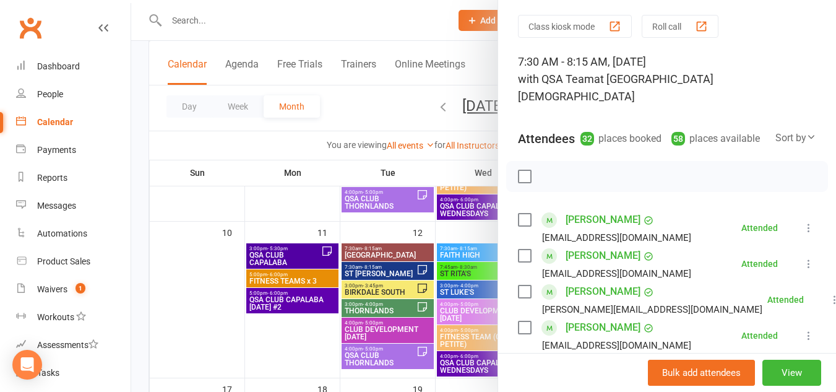
scroll to position [0, 0]
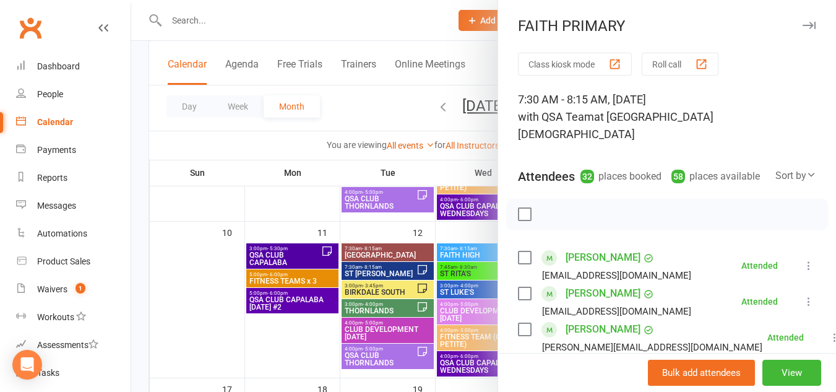
click at [801, 21] on button "button" at bounding box center [808, 25] width 15 height 15
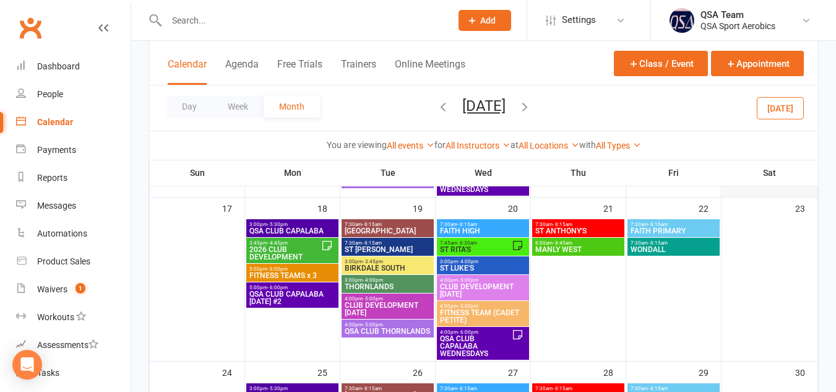
scroll to position [543, 0]
click at [676, 226] on span "7:30am - 8:15am" at bounding box center [673, 225] width 87 height 6
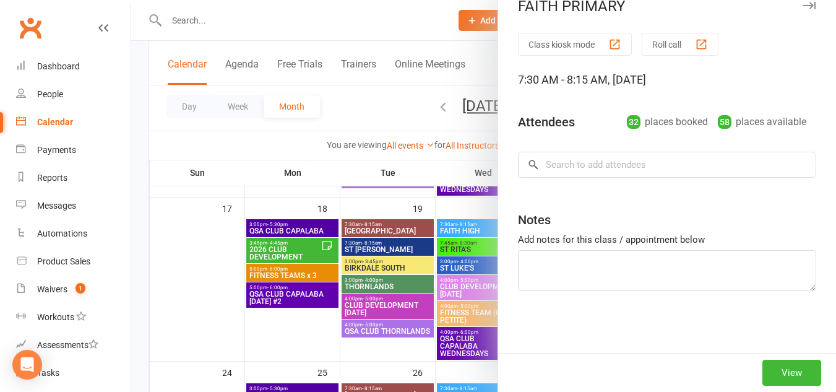
scroll to position [0, 0]
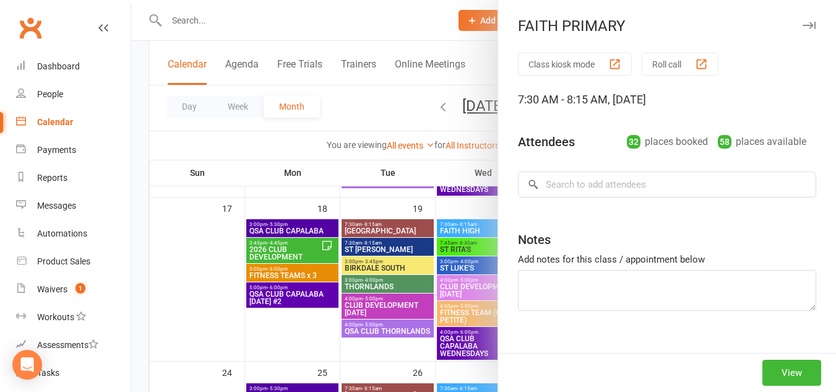
click at [803, 25] on icon "button" at bounding box center [809, 25] width 13 height 7
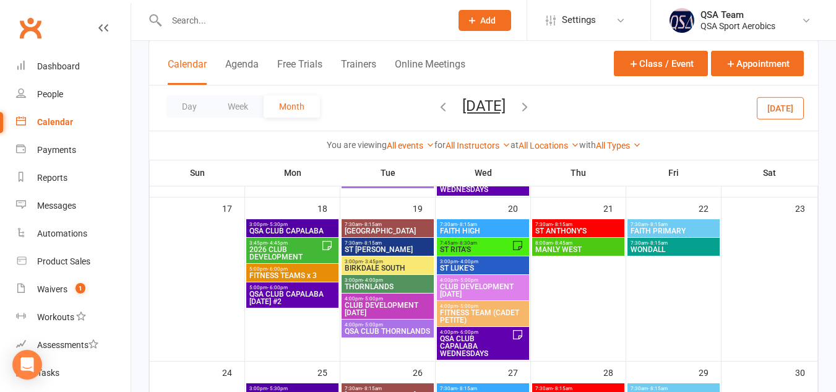
click at [678, 223] on span "7:30am - 8:15am" at bounding box center [673, 225] width 87 height 6
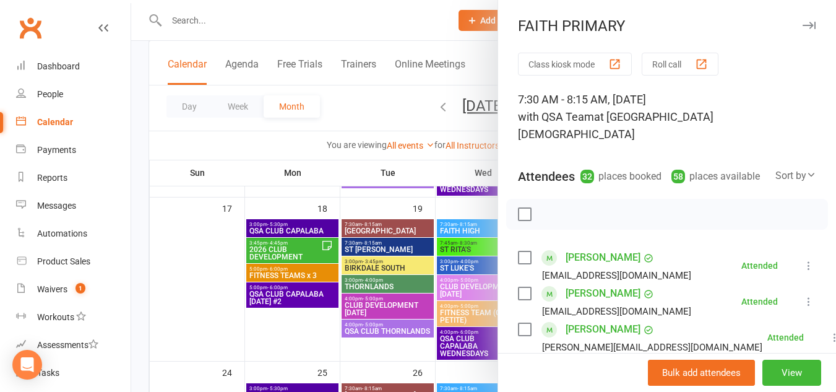
click at [803, 27] on icon "button" at bounding box center [809, 25] width 13 height 7
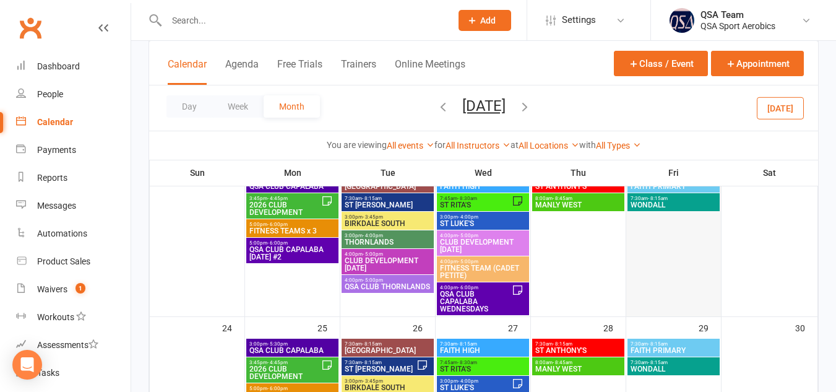
scroll to position [670, 0]
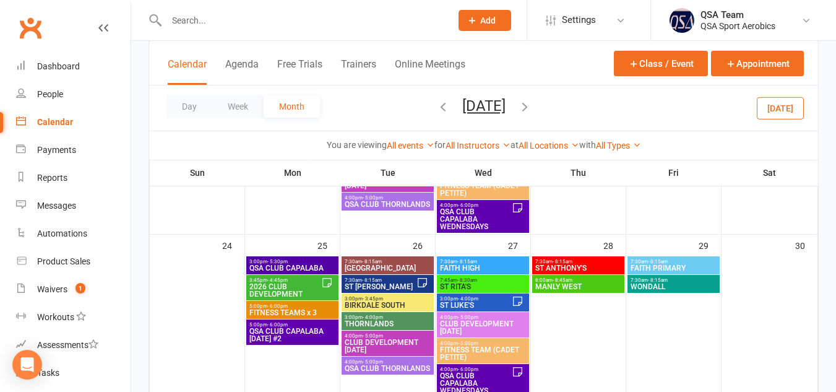
click at [675, 263] on span "7:30am - 8:15am" at bounding box center [673, 262] width 87 height 6
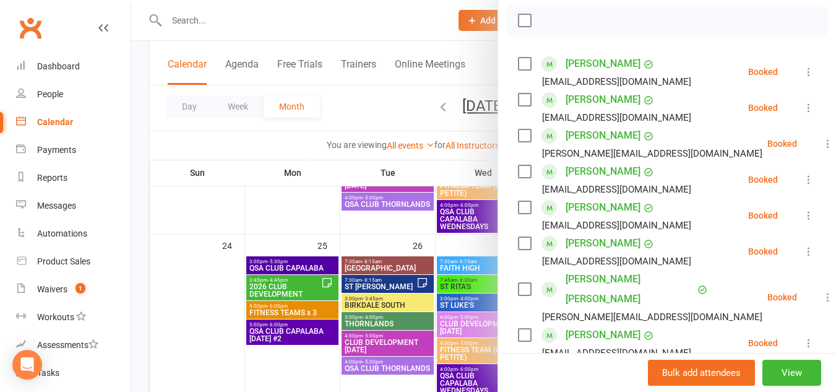
scroll to position [0, 0]
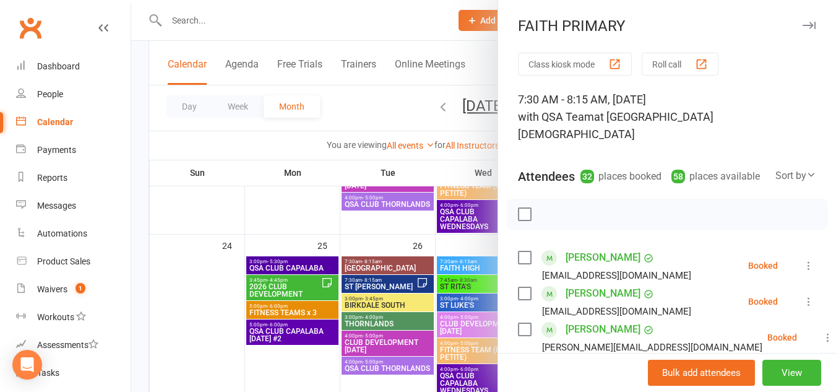
click at [803, 28] on icon "button" at bounding box center [809, 25] width 13 height 7
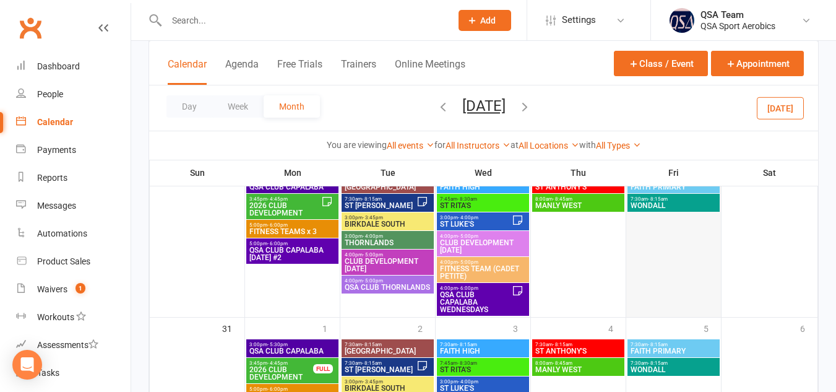
scroll to position [853, 0]
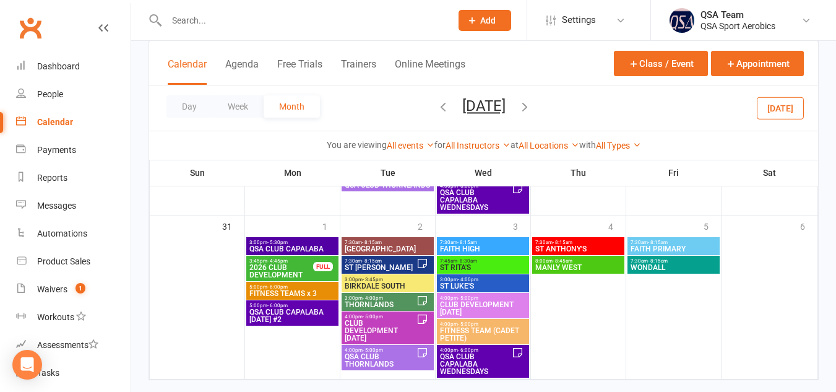
click at [670, 248] on span "FAITH PRIMARY" at bounding box center [673, 248] width 87 height 7
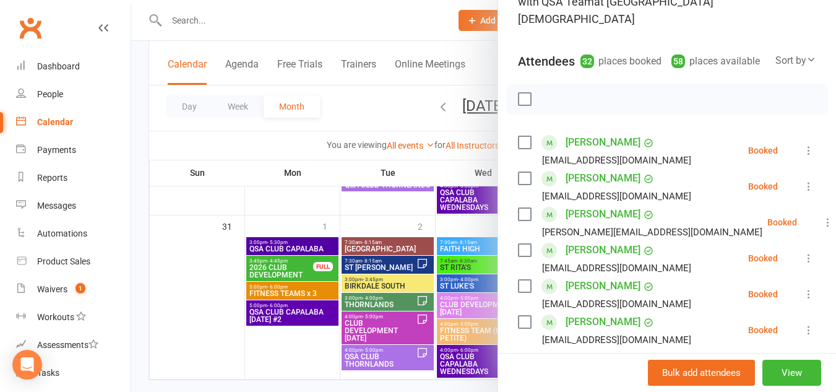
scroll to position [0, 0]
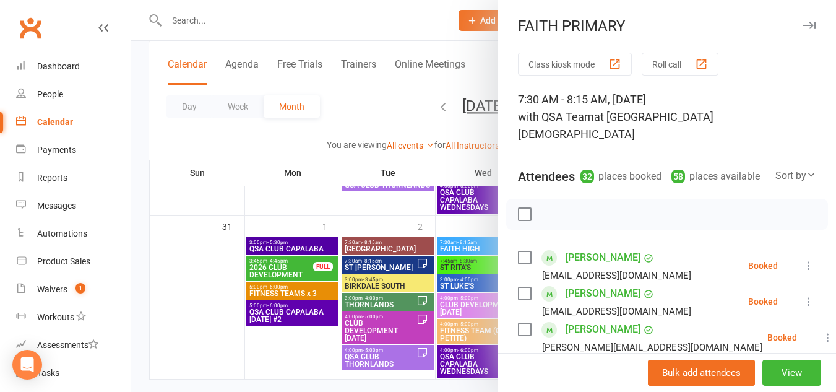
click at [803, 28] on icon "button" at bounding box center [809, 25] width 13 height 7
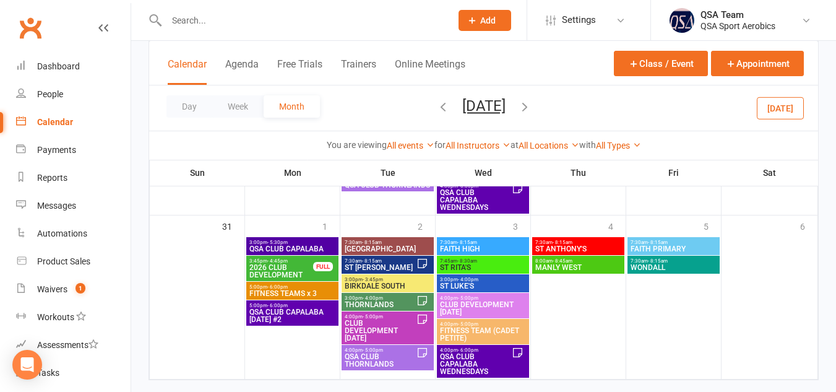
click at [677, 245] on span "FAITH PRIMARY" at bounding box center [673, 248] width 87 height 7
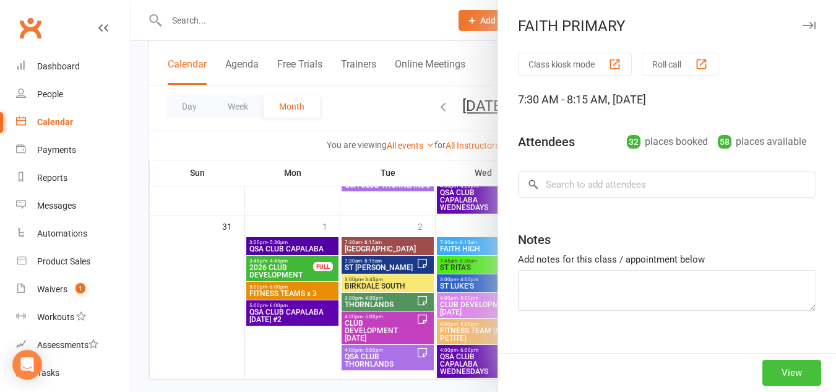
click at [772, 377] on button "View" at bounding box center [791, 373] width 59 height 26
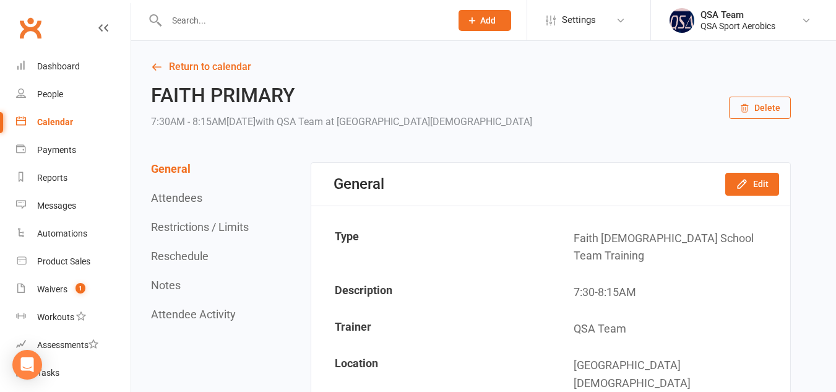
click at [764, 111] on button "Delete" at bounding box center [760, 108] width 62 height 22
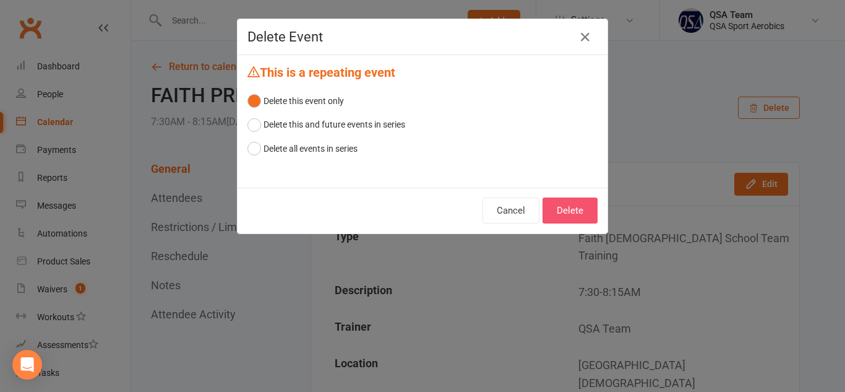
click at [563, 206] on button "Delete" at bounding box center [570, 210] width 55 height 26
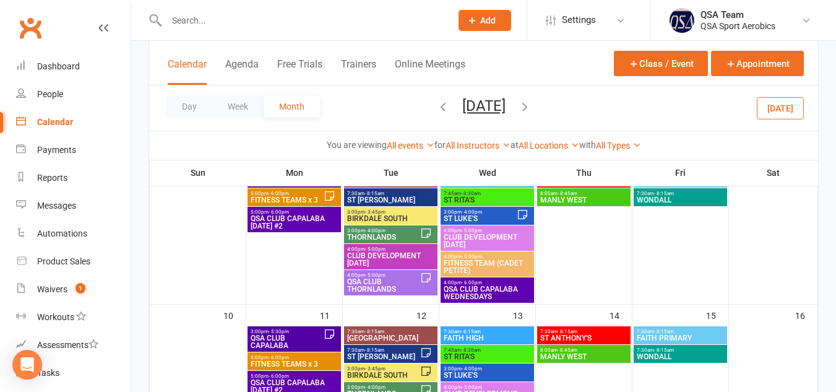
scroll to position [281, 0]
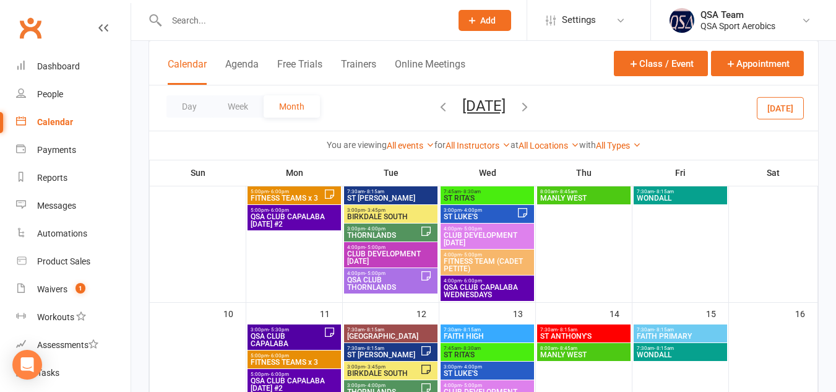
click at [532, 103] on icon "button" at bounding box center [525, 107] width 14 height 14
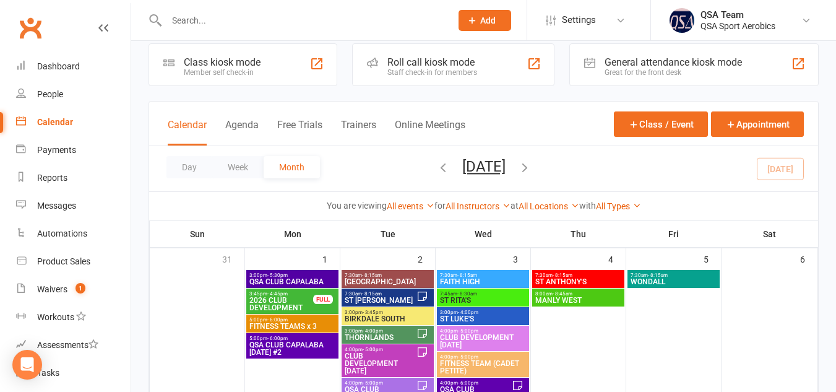
scroll to position [14, 0]
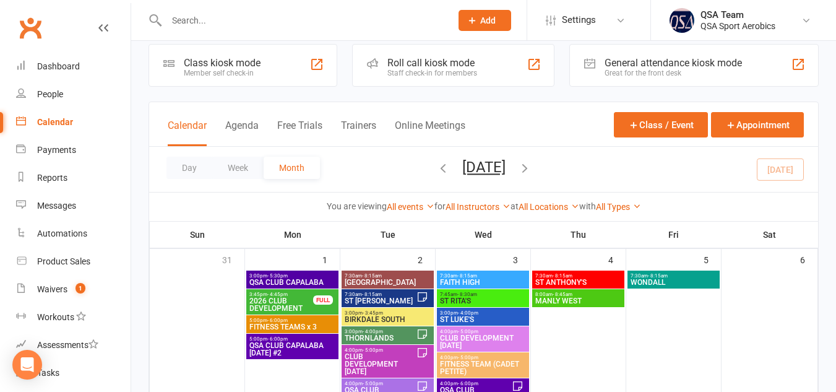
click at [657, 280] on span "WONDALL" at bounding box center [673, 281] width 87 height 7
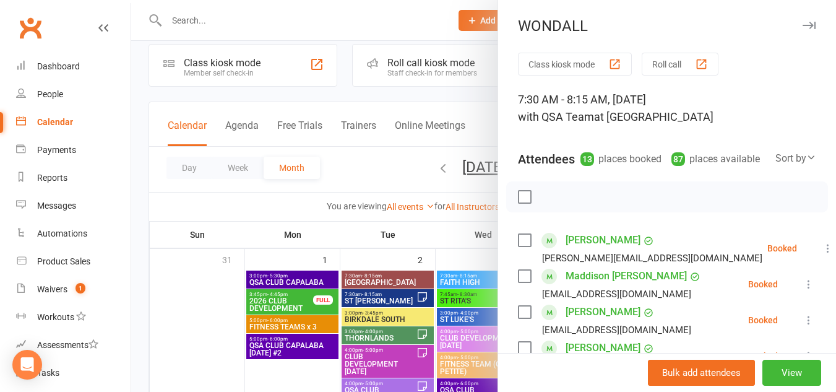
scroll to position [582, 0]
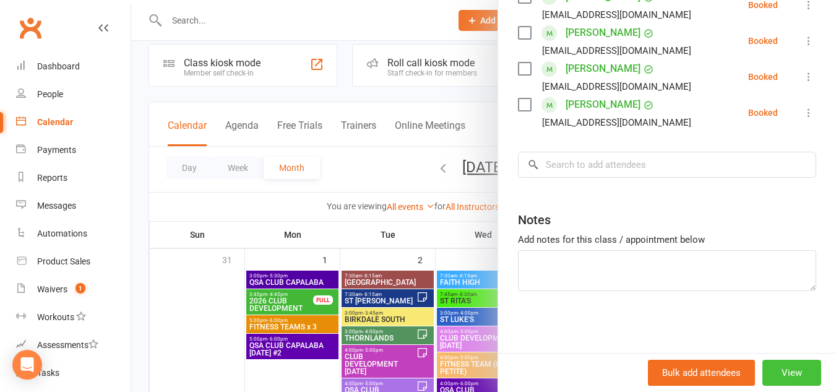
click at [769, 368] on button "View" at bounding box center [791, 373] width 59 height 26
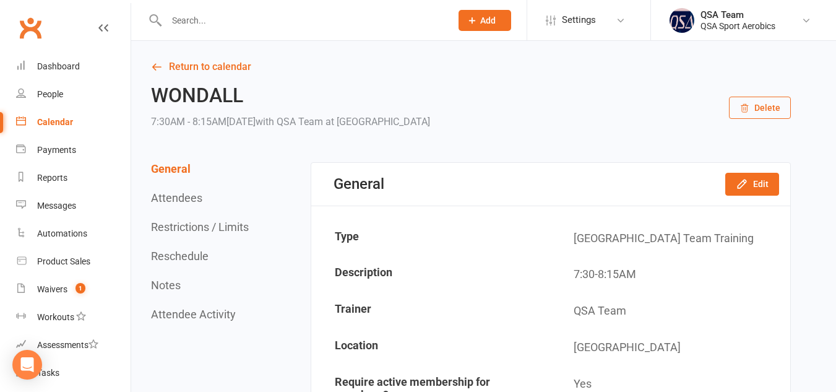
click at [764, 103] on button "Delete" at bounding box center [760, 108] width 62 height 22
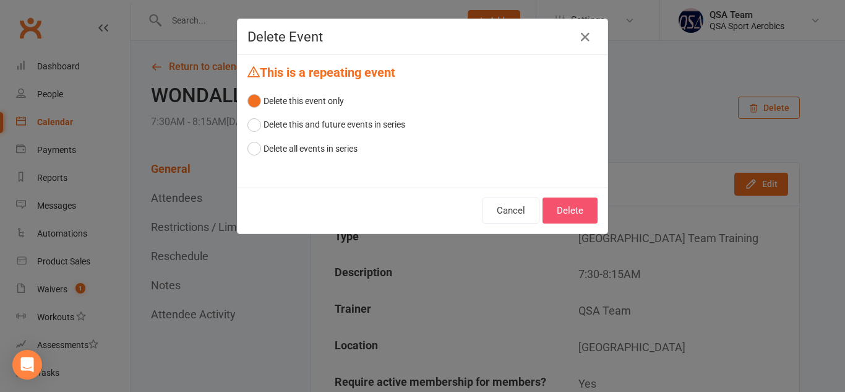
click at [565, 216] on button "Delete" at bounding box center [570, 210] width 55 height 26
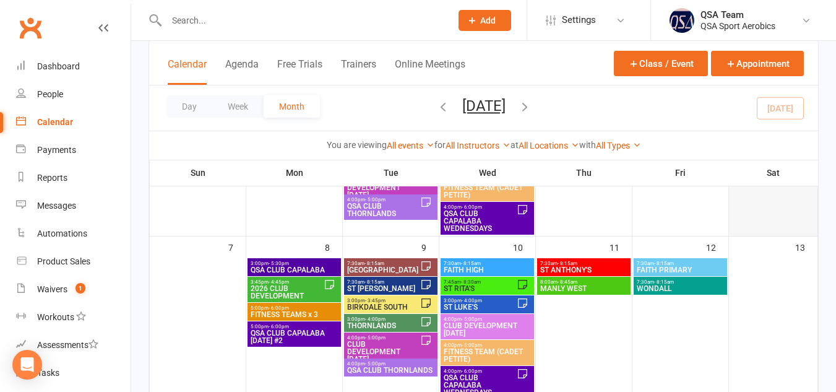
scroll to position [188, 0]
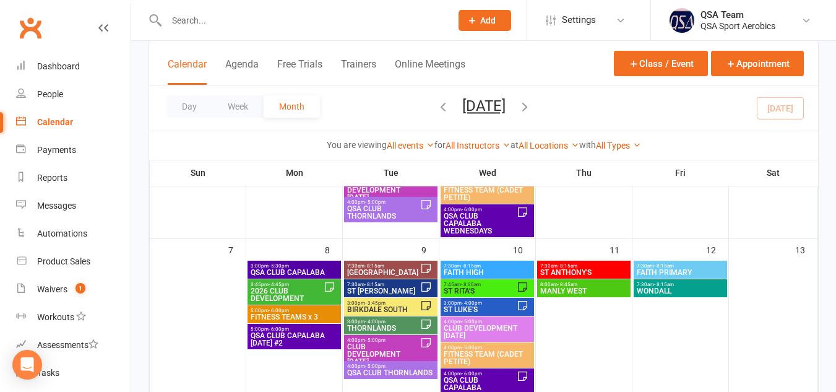
click at [696, 265] on span "7:30am - 8:15am" at bounding box center [680, 266] width 88 height 6
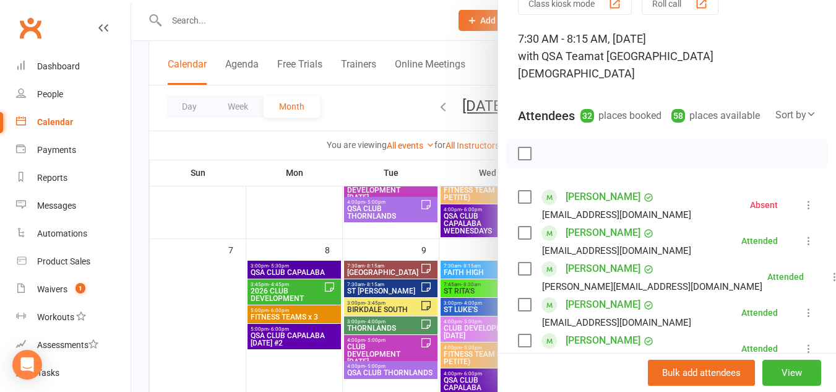
scroll to position [0, 0]
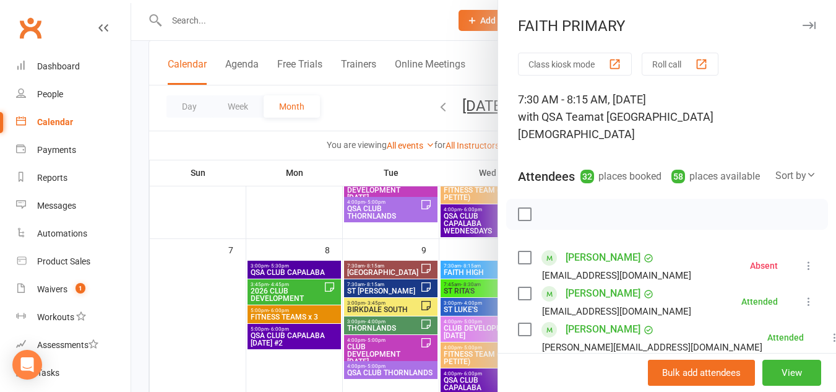
click at [803, 24] on icon "button" at bounding box center [809, 25] width 13 height 7
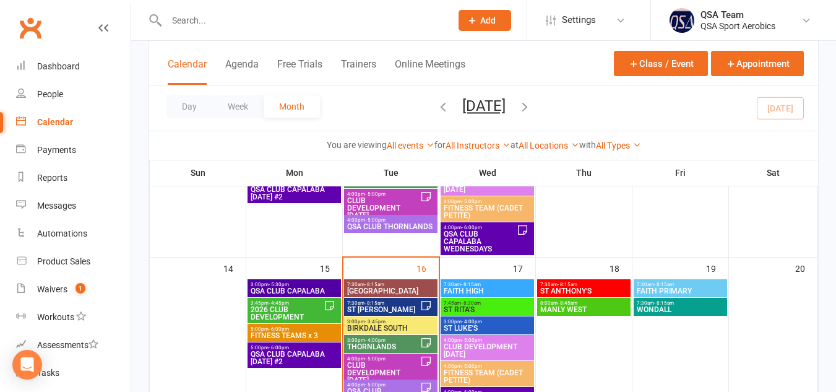
scroll to position [335, 0]
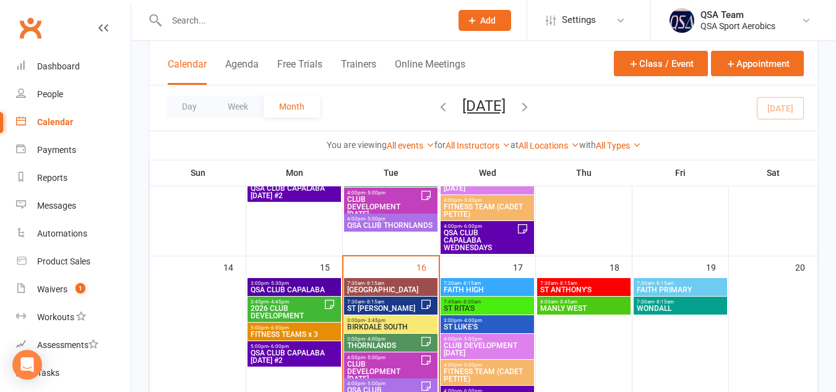
click at [402, 304] on span "ST [PERSON_NAME]" at bounding box center [384, 307] width 74 height 7
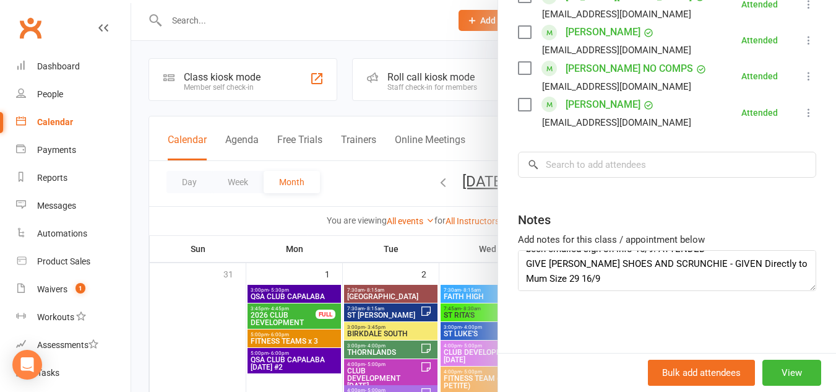
scroll to position [0, 0]
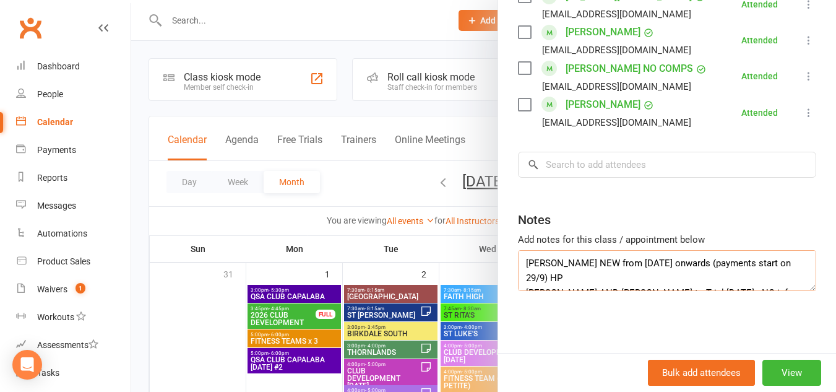
click at [520, 262] on textarea "[PERSON_NAME] NEW from [DATE] onwards (payments start on 29/9) HP [PERSON_NAME]…" at bounding box center [667, 270] width 298 height 41
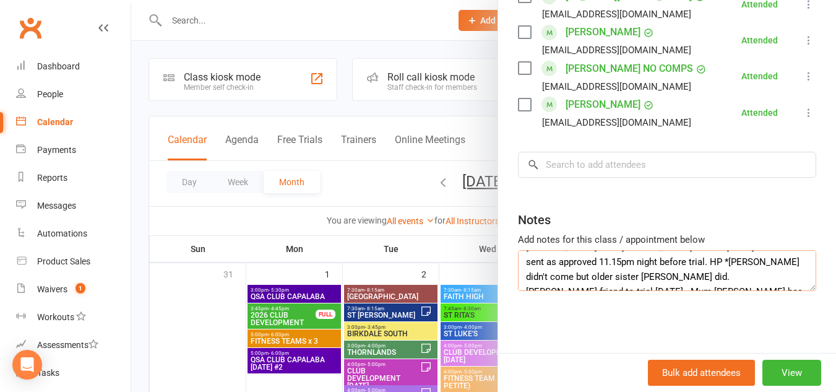
scroll to position [64, 0]
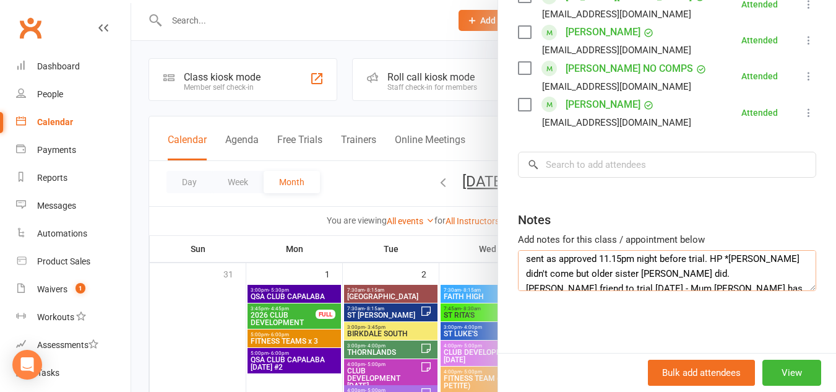
click at [697, 273] on textarea "Rose on break last 2 weeks of term 3 as advised by her Mum. [PERSON_NAME] NEW f…" at bounding box center [667, 270] width 298 height 41
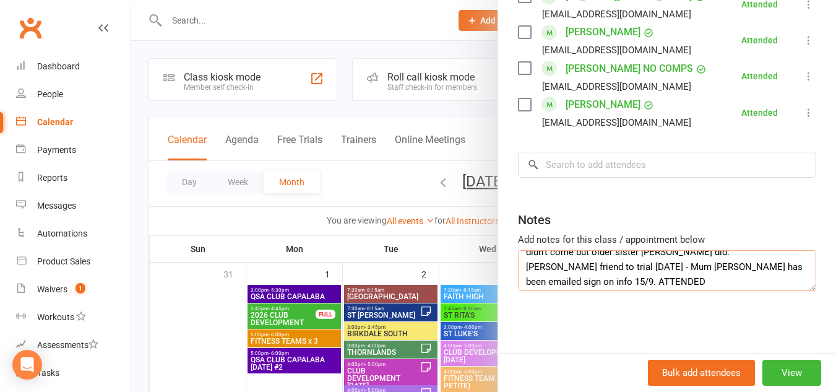
scroll to position [86, 0]
click at [690, 282] on textarea "Rose on break last 2 weeks of term 3 as advised by her Mum. [PERSON_NAME] NEW f…" at bounding box center [667, 270] width 298 height 41
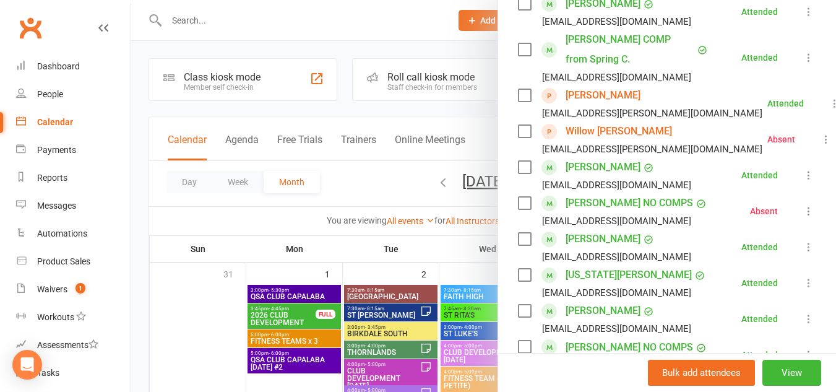
scroll to position [541, 0]
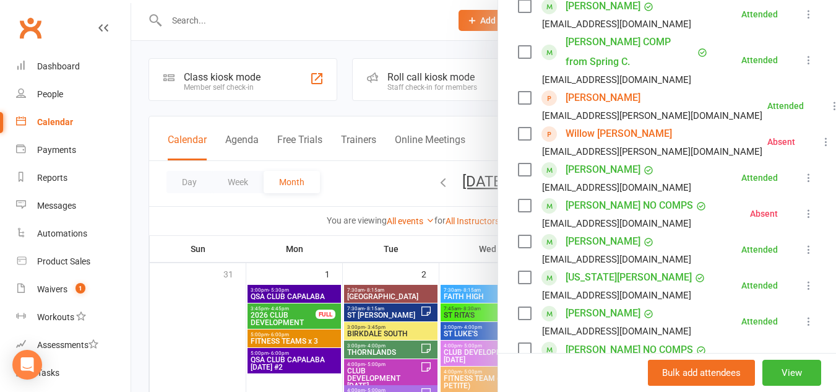
type textarea "Rose on break last 2 weeks of term 3 as advised by her Mum. [PERSON_NAME] NEW f…"
drag, startPoint x: 640, startPoint y: 134, endPoint x: 537, endPoint y: 136, distance: 104.0
click at [537, 124] on div "[EMAIL_ADDRESS][PERSON_NAME][DOMAIN_NAME]" at bounding box center [642, 116] width 249 height 16
copy div "[EMAIL_ADDRESS][PERSON_NAME][DOMAIN_NAME]"
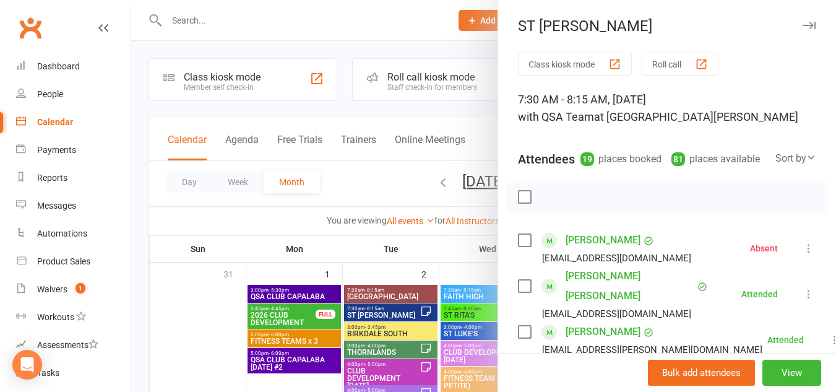
scroll to position [1, 0]
click at [803, 25] on icon "button" at bounding box center [809, 24] width 13 height 7
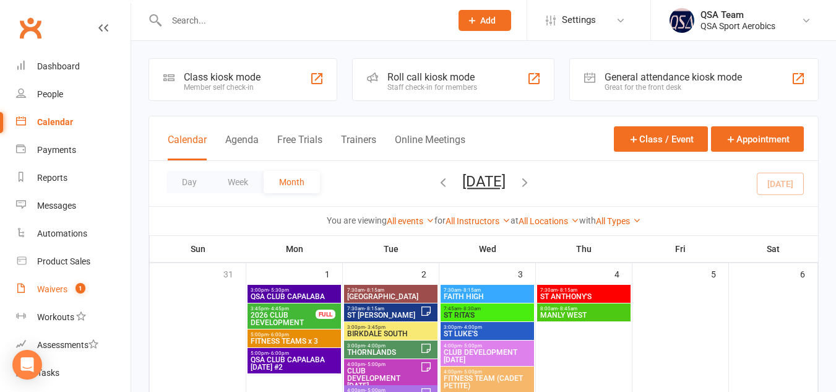
click at [51, 292] on div "Waivers" at bounding box center [52, 289] width 30 height 10
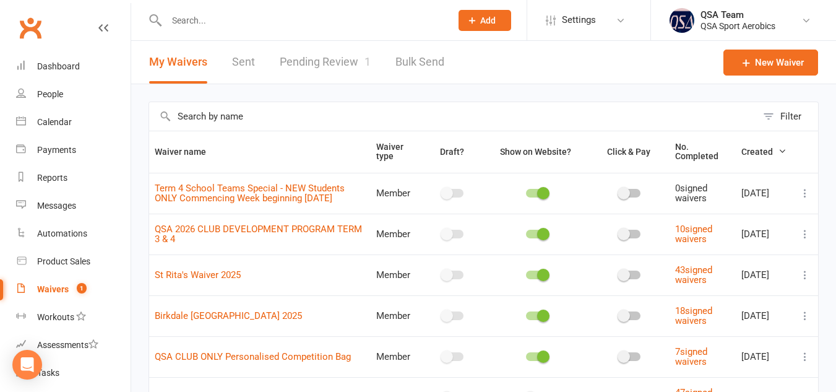
scroll to position [11, 0]
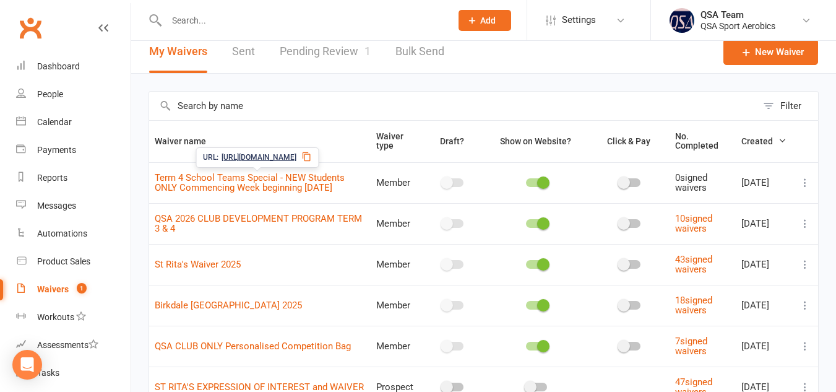
click at [288, 158] on span "[URL][DOMAIN_NAME]" at bounding box center [259, 158] width 75 height 12
click at [261, 220] on link "QSA 2026 CLUB DEVELOPMENT PROGRAM TERM 3 & 4" at bounding box center [258, 224] width 207 height 22
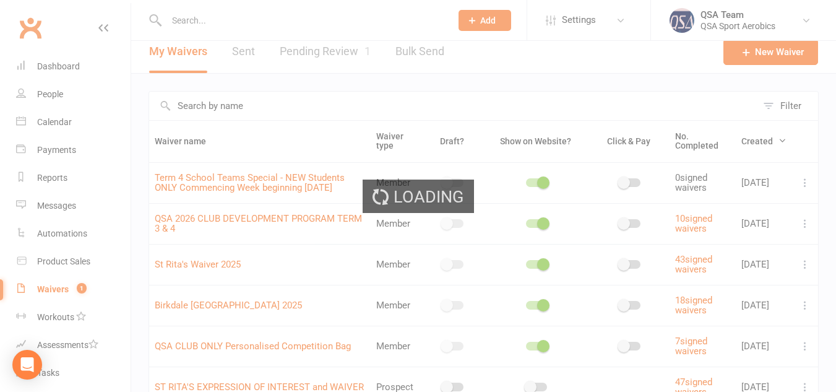
select select "bank_account"
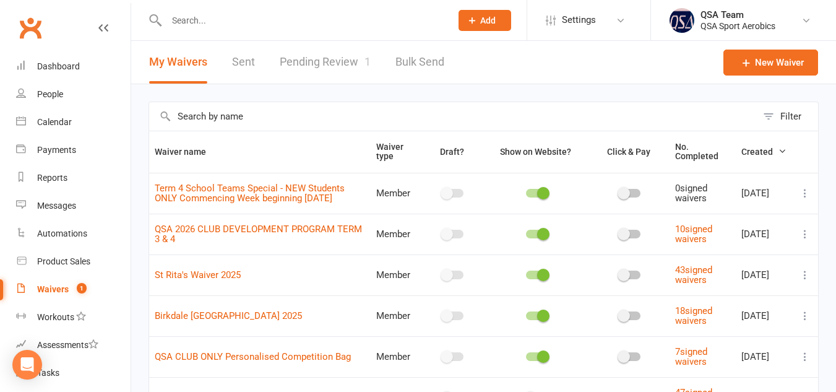
click at [230, 20] on input "text" at bounding box center [303, 20] width 280 height 17
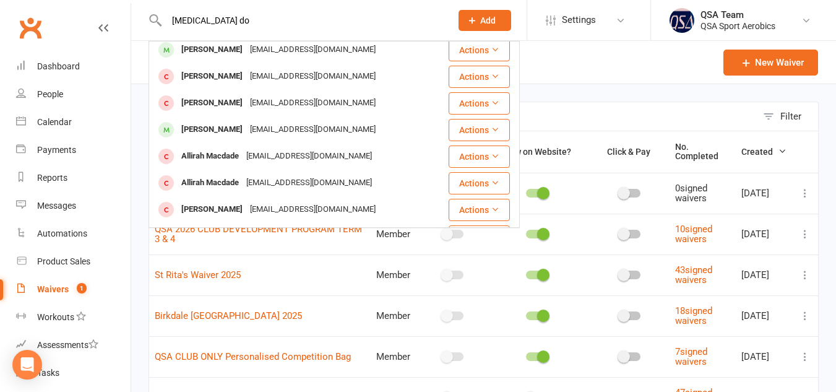
scroll to position [199, 0]
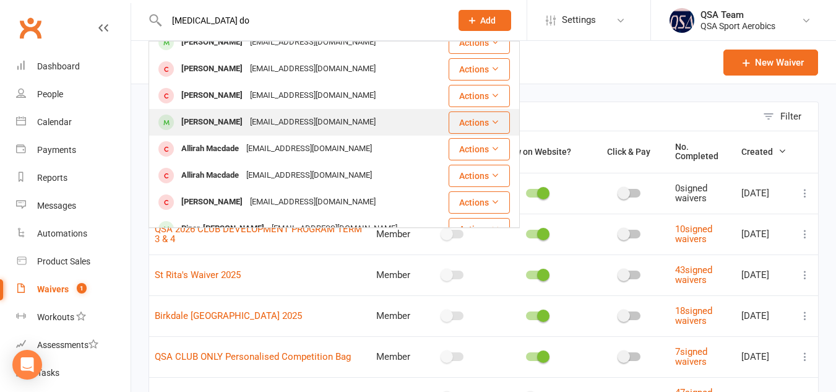
type input "[MEDICAL_DATA] do"
click at [294, 119] on div "[EMAIL_ADDRESS][DOMAIN_NAME]" at bounding box center [312, 122] width 133 height 18
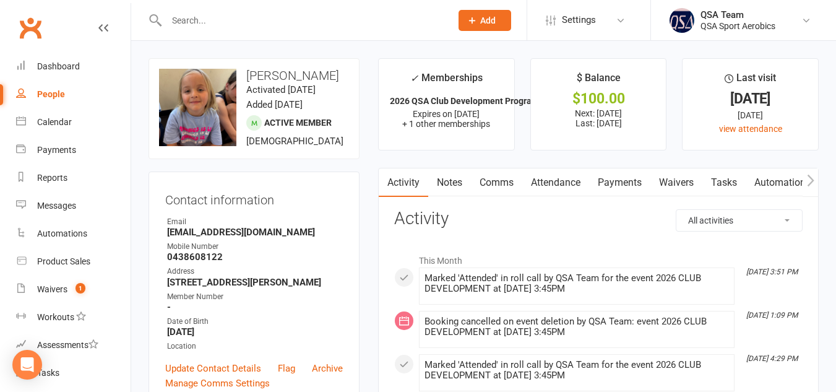
click at [669, 183] on link "Waivers" at bounding box center [676, 182] width 52 height 28
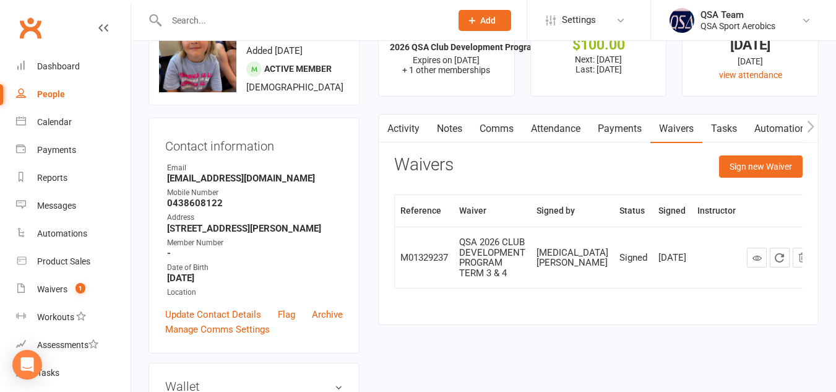
scroll to position [58, 0]
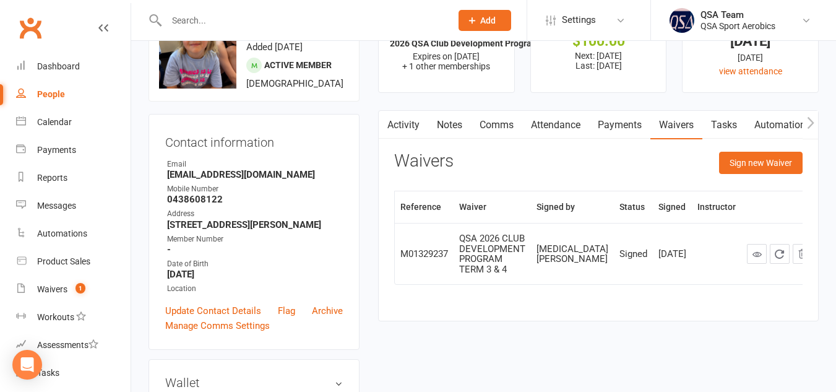
click at [623, 124] on link "Payments" at bounding box center [619, 125] width 61 height 28
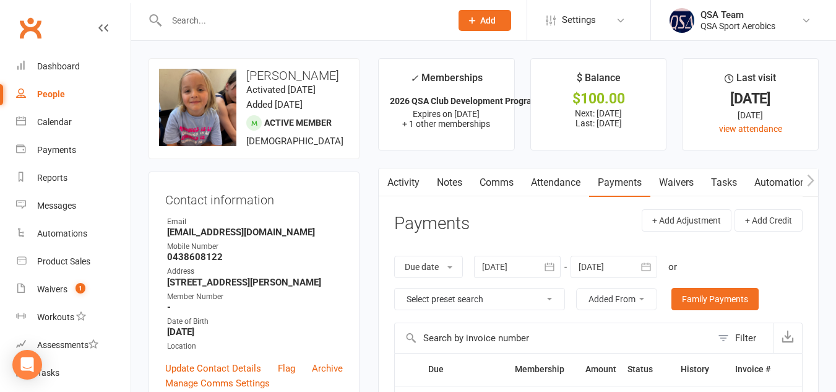
click at [454, 184] on link "Notes" at bounding box center [449, 182] width 43 height 28
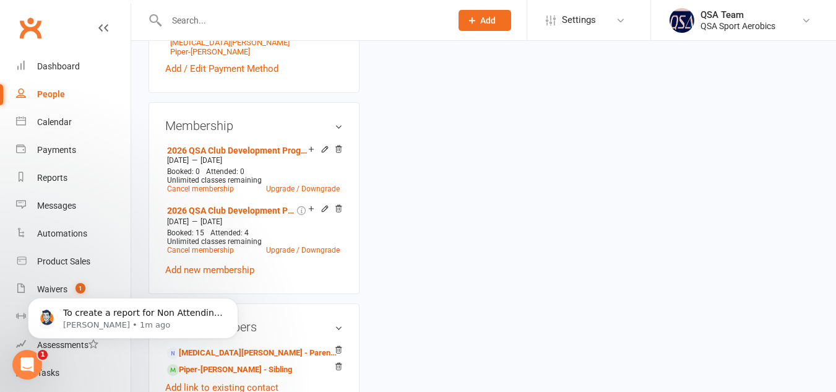
scroll to position [461, 0]
click at [236, 215] on link "2026 QSA Club Development Program $100. Term 4 Development Program $180 debited…" at bounding box center [230, 210] width 127 height 10
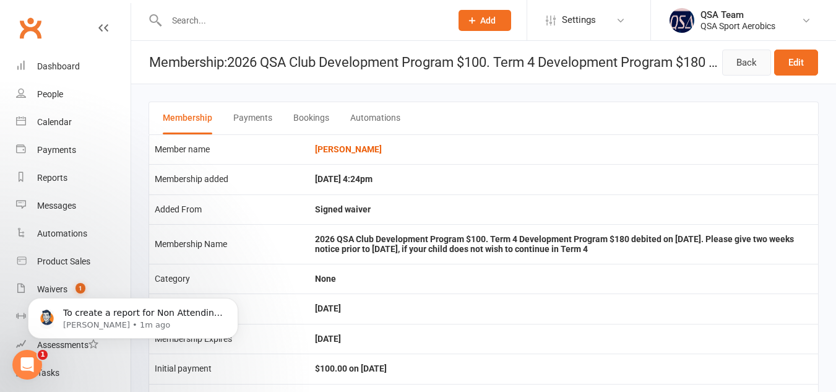
click at [744, 63] on link "Back" at bounding box center [746, 63] width 49 height 26
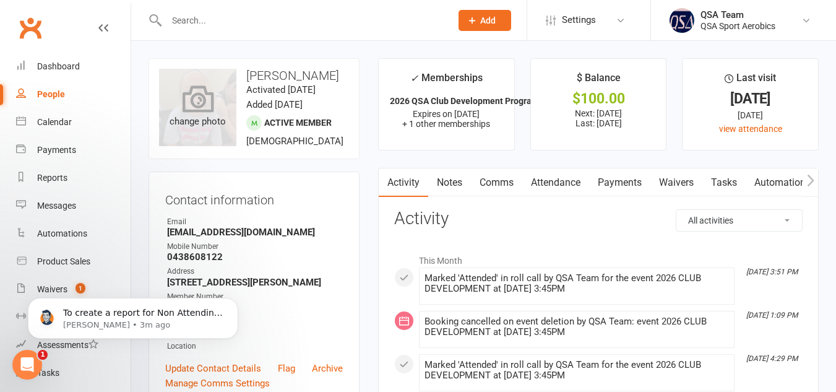
scroll to position [1, 0]
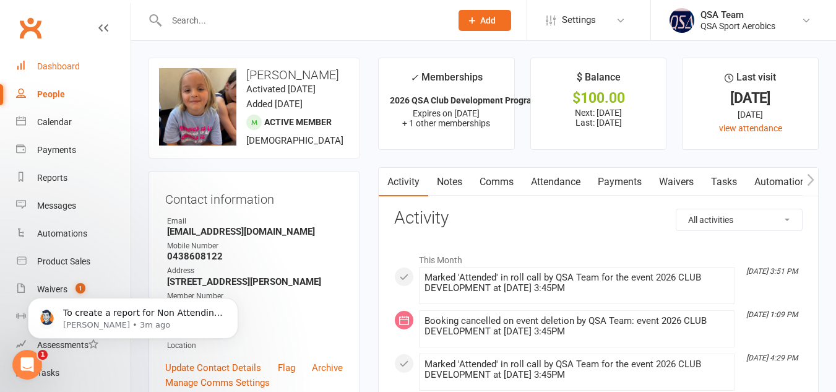
click at [57, 66] on div "Dashboard" at bounding box center [58, 66] width 43 height 10
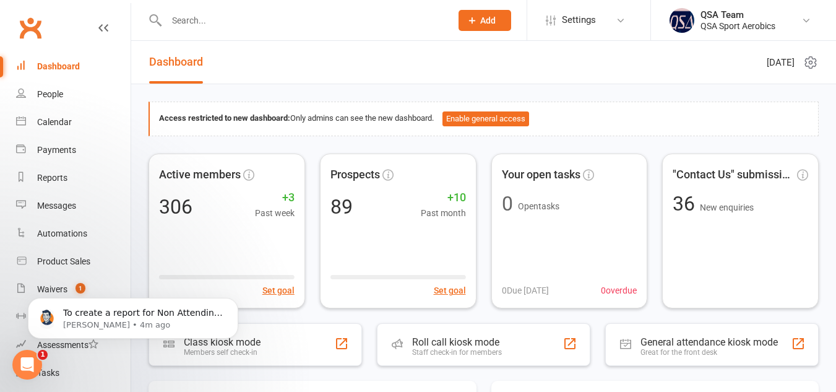
click at [249, 18] on input "text" at bounding box center [303, 20] width 280 height 17
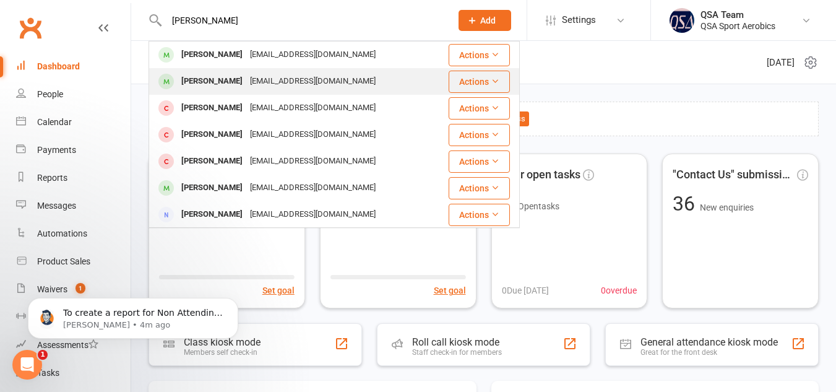
type input "[PERSON_NAME]"
click at [246, 85] on div "[EMAIL_ADDRESS][DOMAIN_NAME]" at bounding box center [312, 81] width 133 height 18
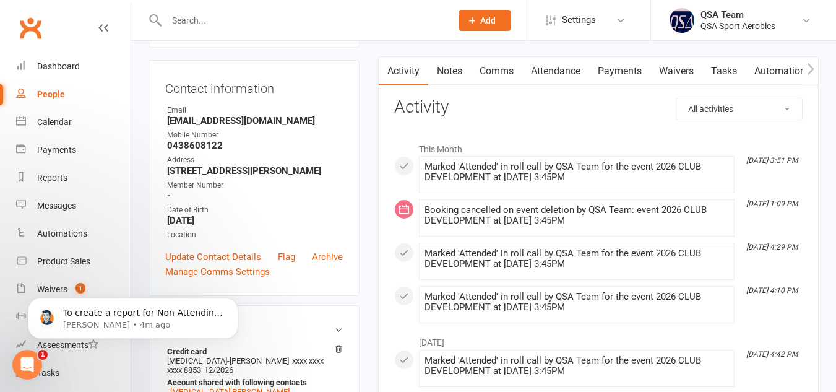
scroll to position [57, 0]
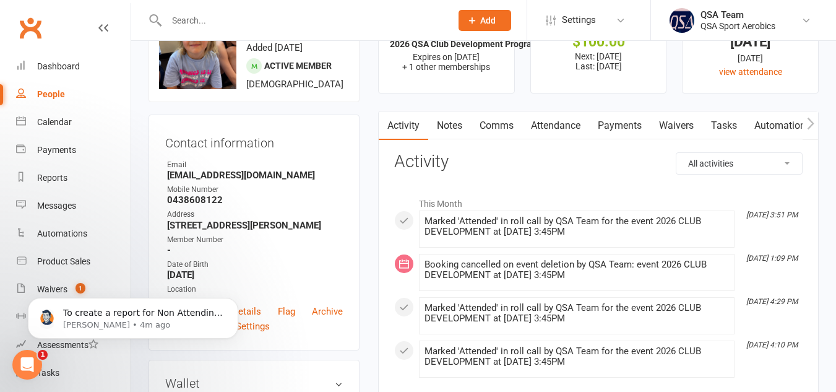
click at [608, 132] on link "Payments" at bounding box center [619, 125] width 61 height 28
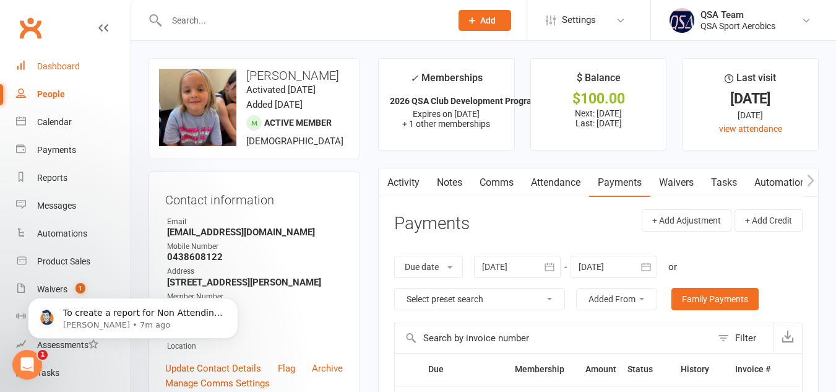
click at [56, 66] on div "Dashboard" at bounding box center [58, 66] width 43 height 10
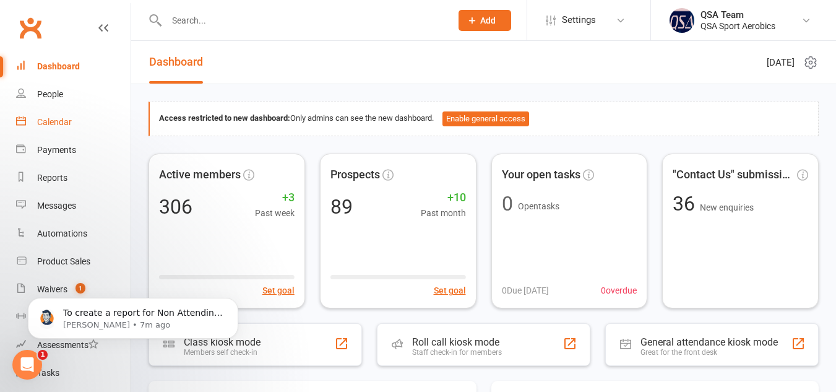
click at [51, 126] on div "Calendar" at bounding box center [54, 122] width 35 height 10
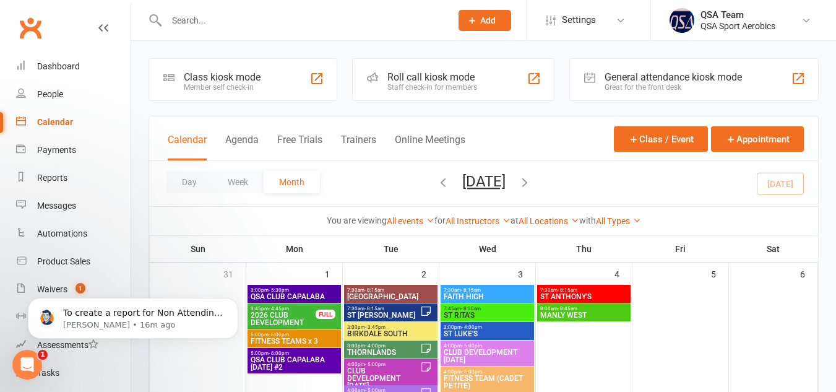
click at [223, 18] on input "text" at bounding box center [303, 20] width 280 height 17
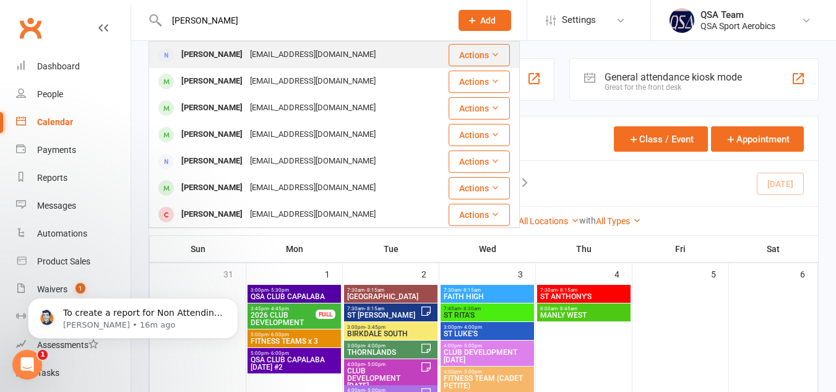
type input "[PERSON_NAME]"
click at [254, 50] on div "[EMAIL_ADDRESS][DOMAIN_NAME]" at bounding box center [312, 55] width 133 height 18
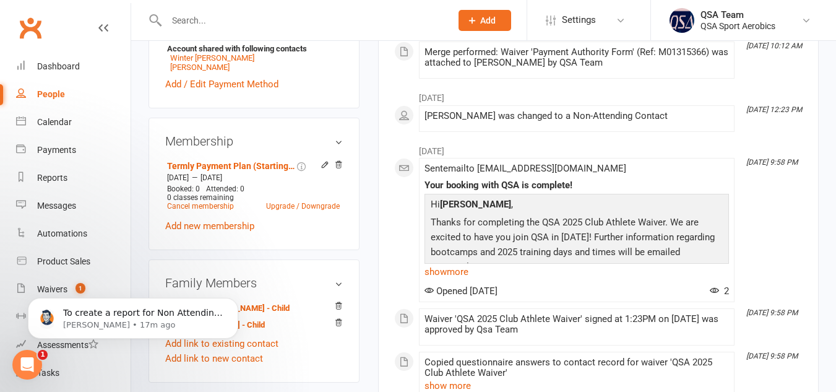
scroll to position [480, 0]
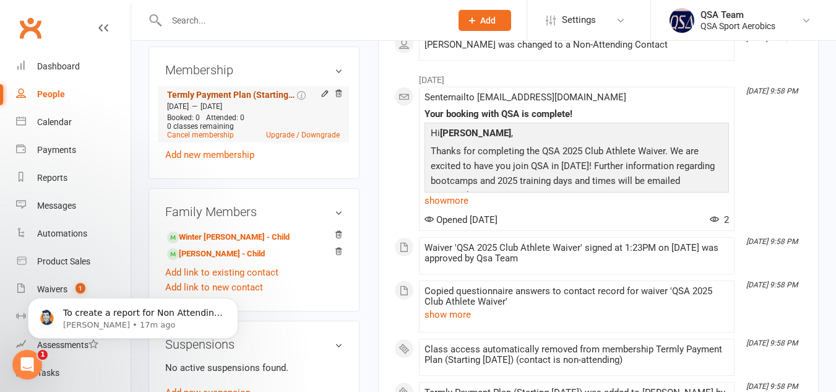
click at [200, 100] on link "Termly Payment Plan (Starting [DATE])" at bounding box center [230, 95] width 127 height 10
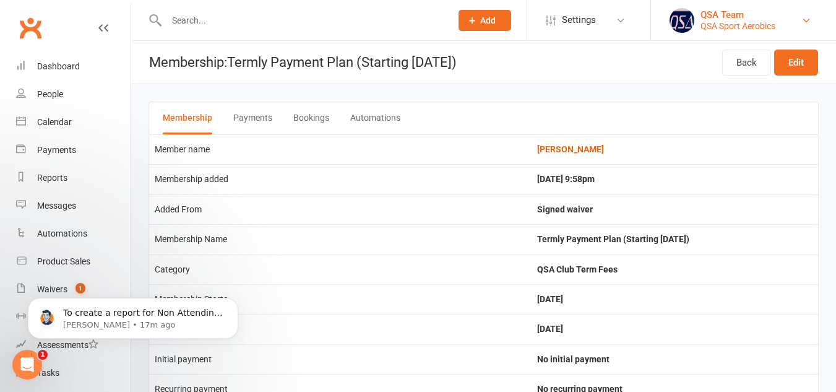
scroll to position [1, 0]
click at [737, 64] on link "Back" at bounding box center [746, 62] width 49 height 26
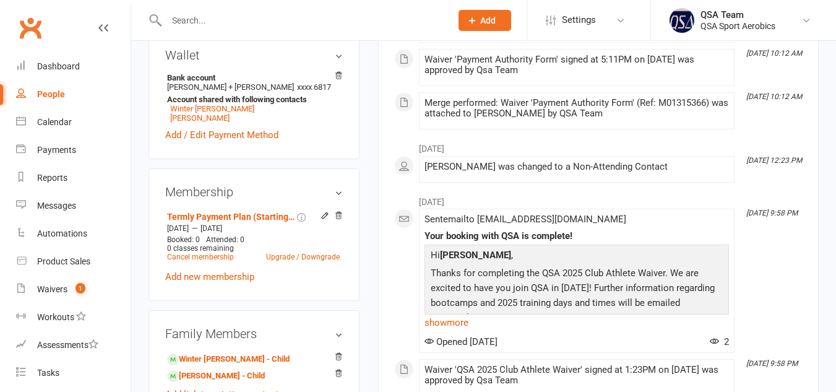
scroll to position [358, 0]
click at [244, 221] on link "Termly Payment Plan (Starting [DATE])" at bounding box center [230, 216] width 127 height 10
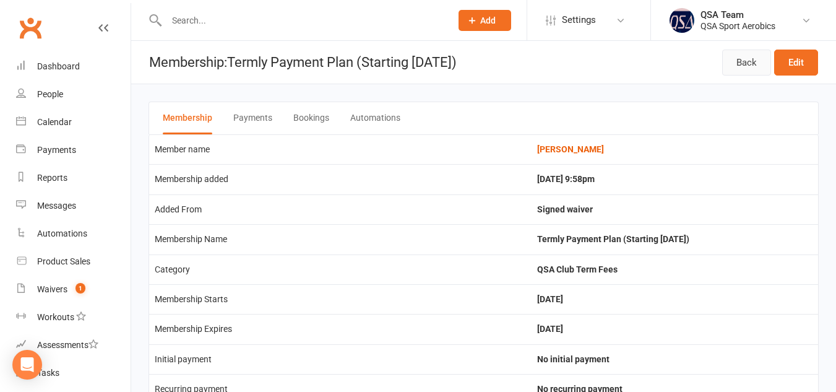
click at [738, 58] on link "Back" at bounding box center [746, 63] width 49 height 26
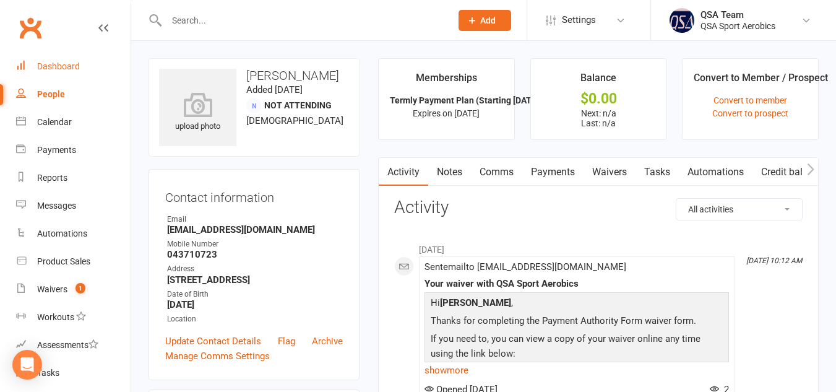
click at [74, 67] on div "Dashboard" at bounding box center [58, 66] width 43 height 10
